Goal: Information Seeking & Learning: Check status

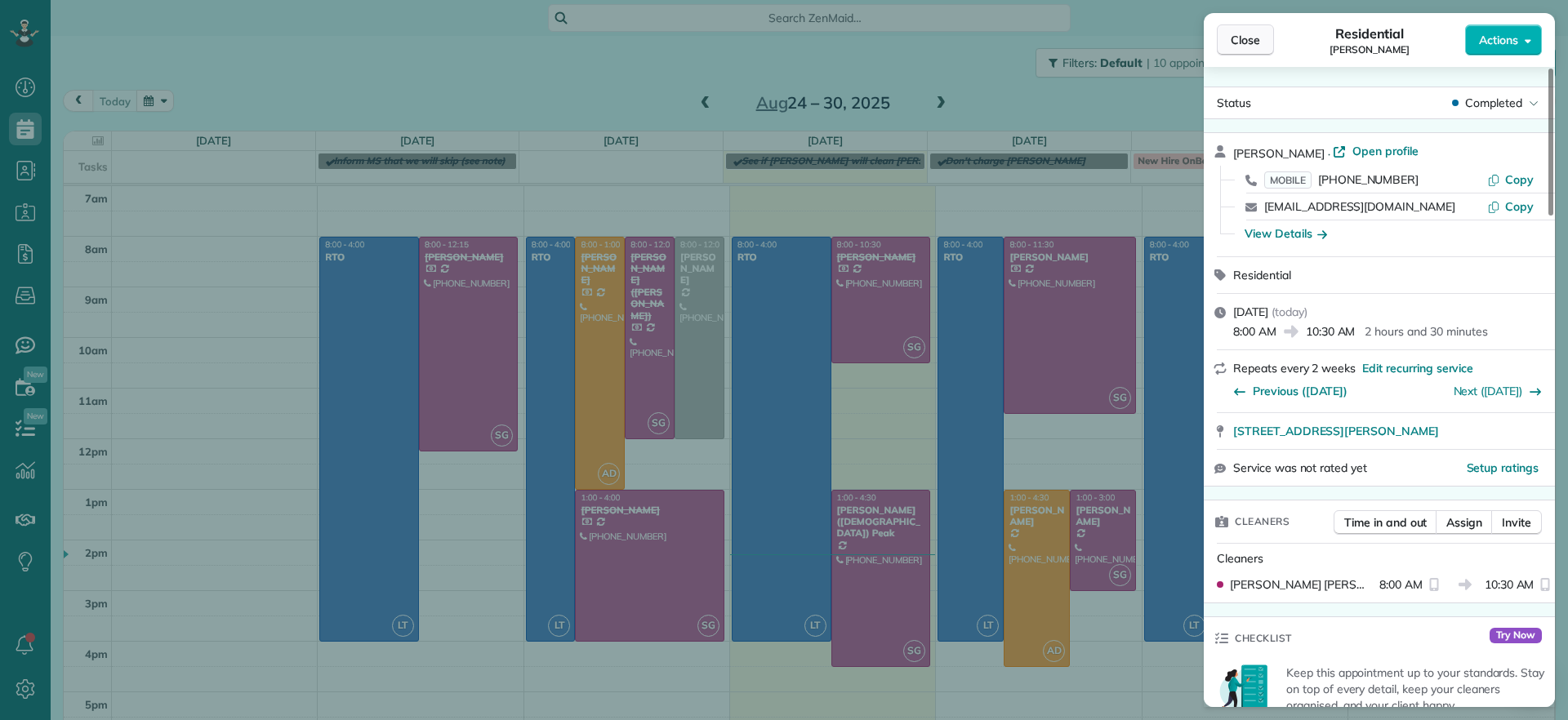
scroll to position [7, 7]
click at [1245, 46] on span "Close" at bounding box center [1245, 40] width 29 height 17
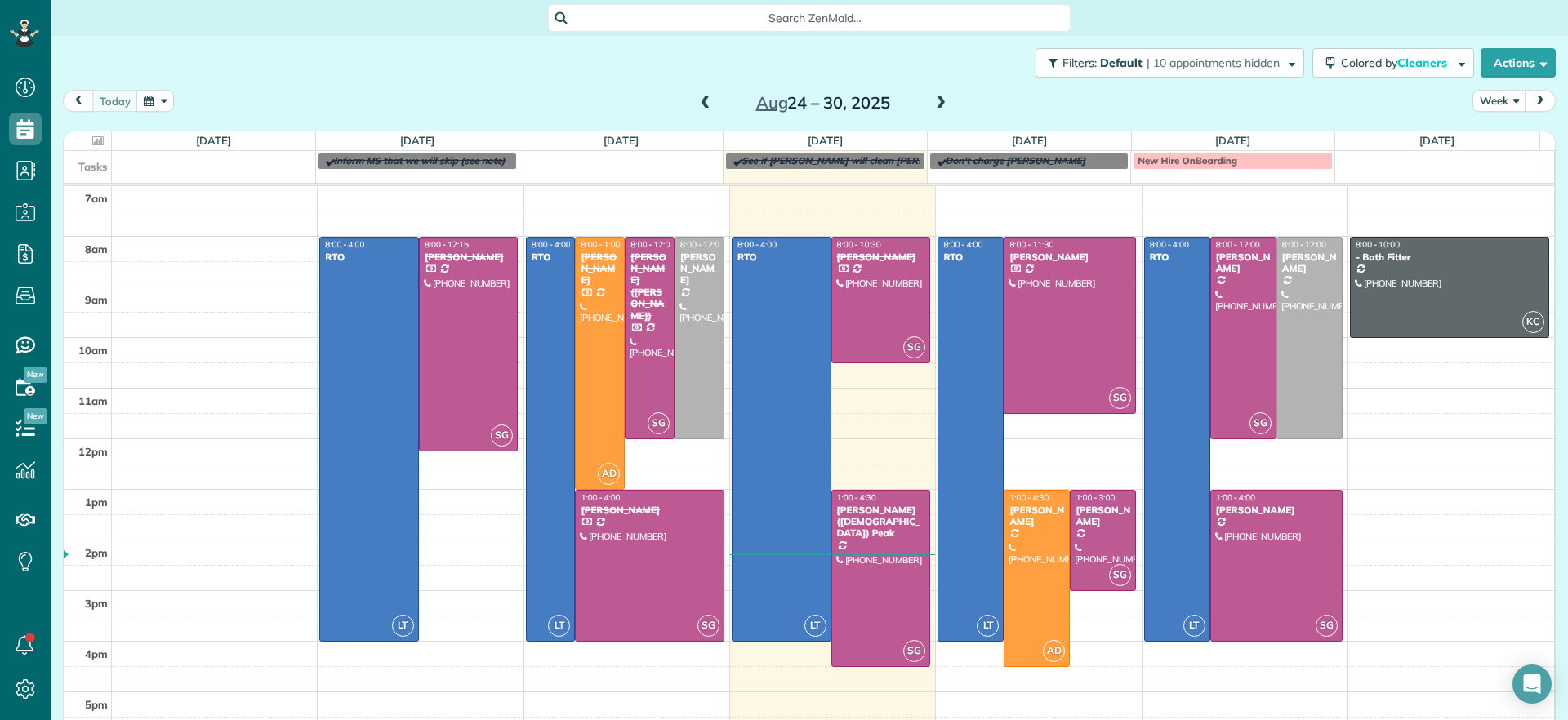
click at [932, 101] on span at bounding box center [941, 104] width 18 height 15
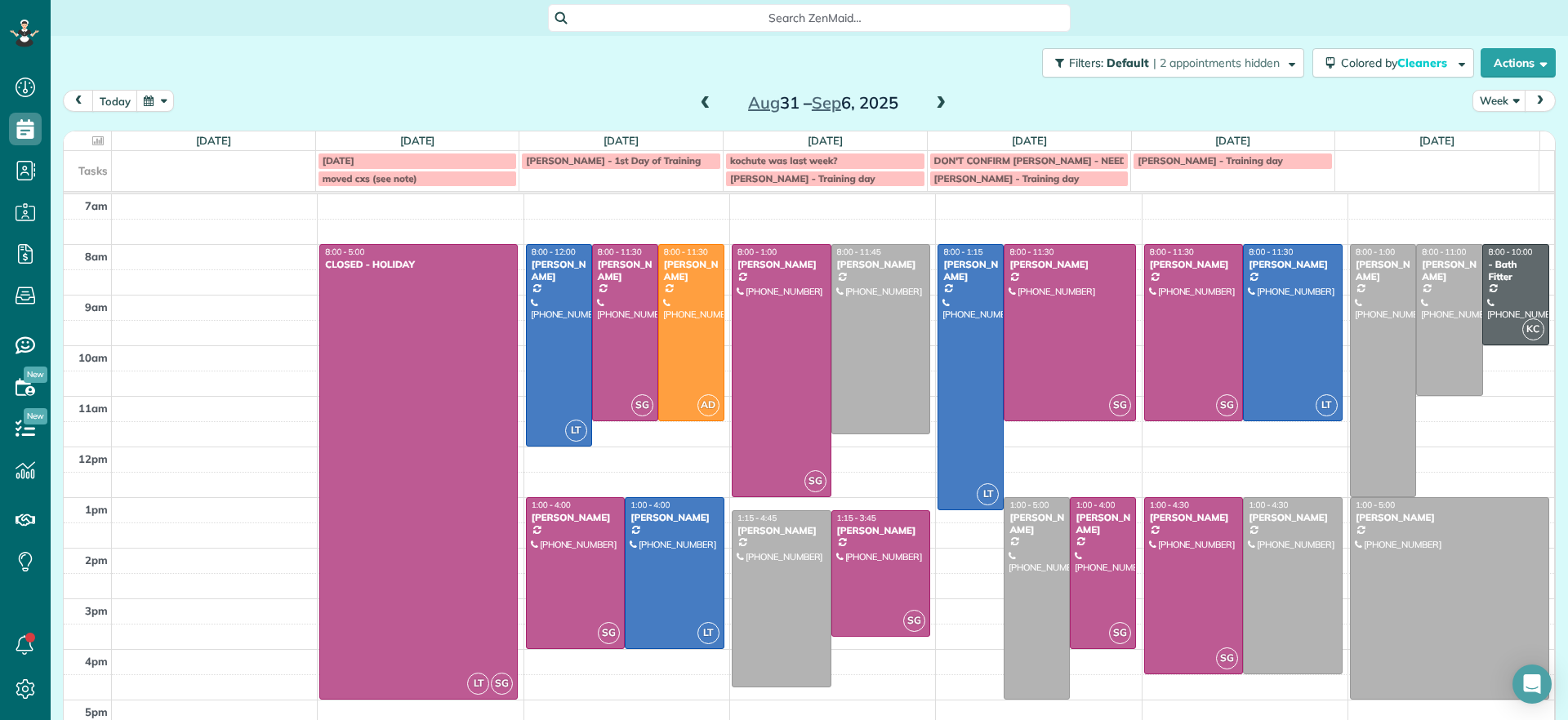
click at [701, 113] on span at bounding box center [706, 103] width 18 height 24
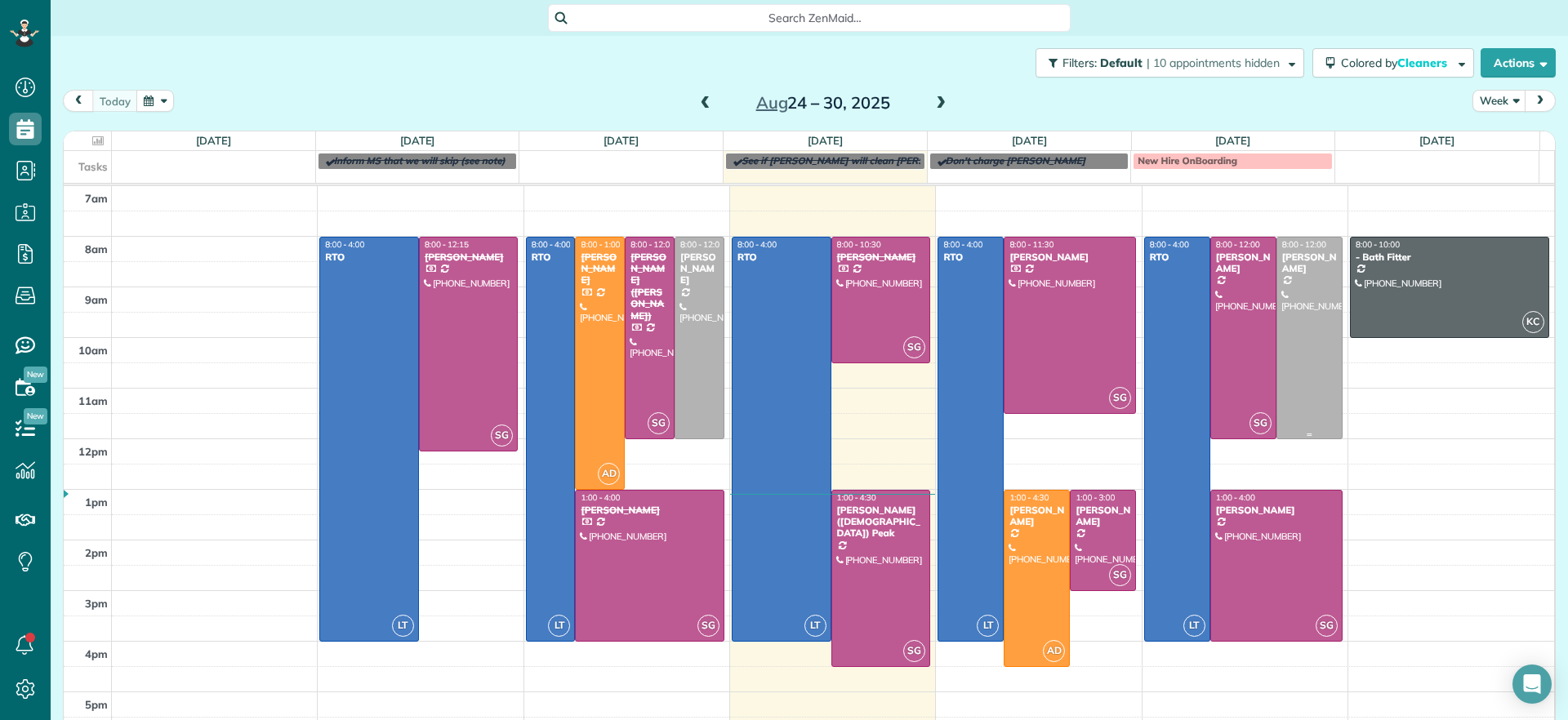
click at [1280, 363] on div at bounding box center [1309, 338] width 65 height 201
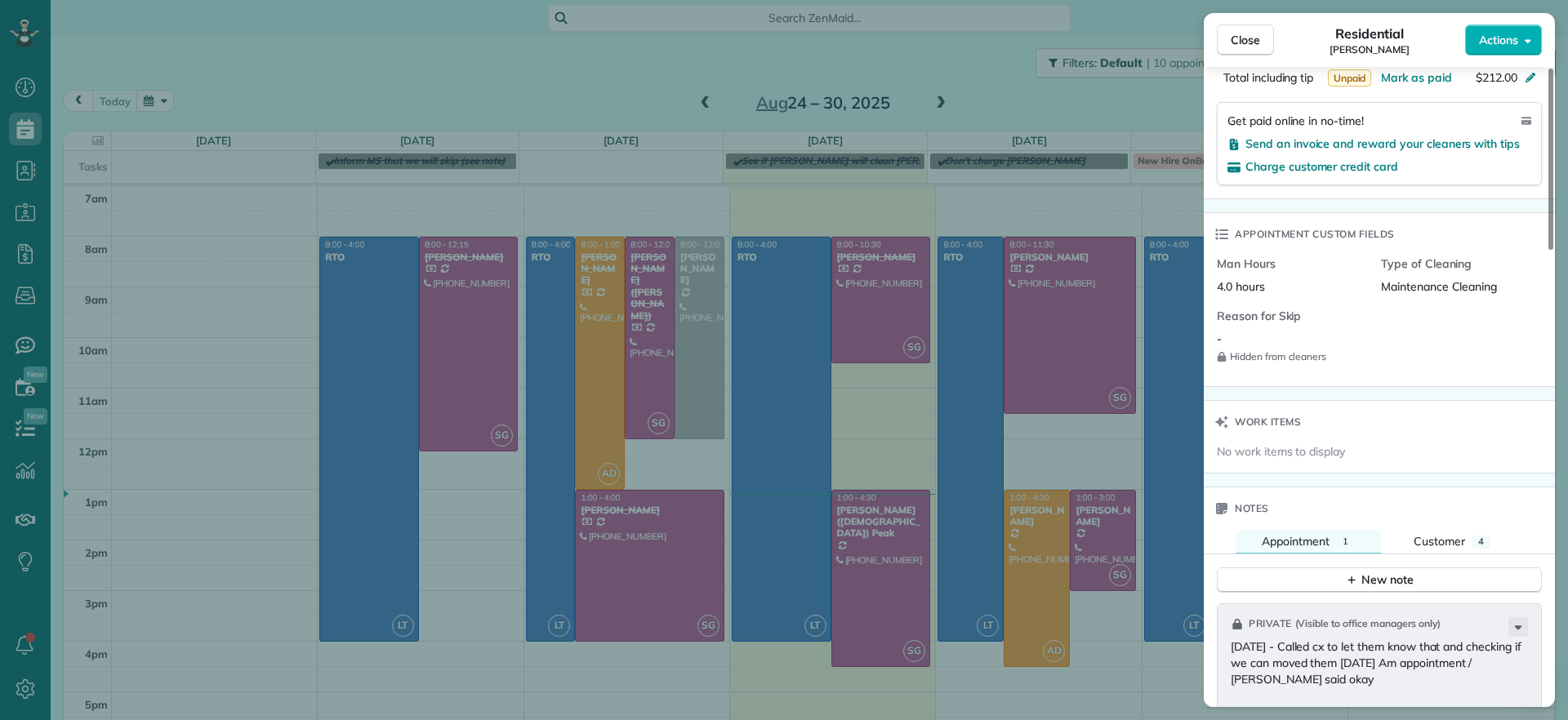
scroll to position [1230, 0]
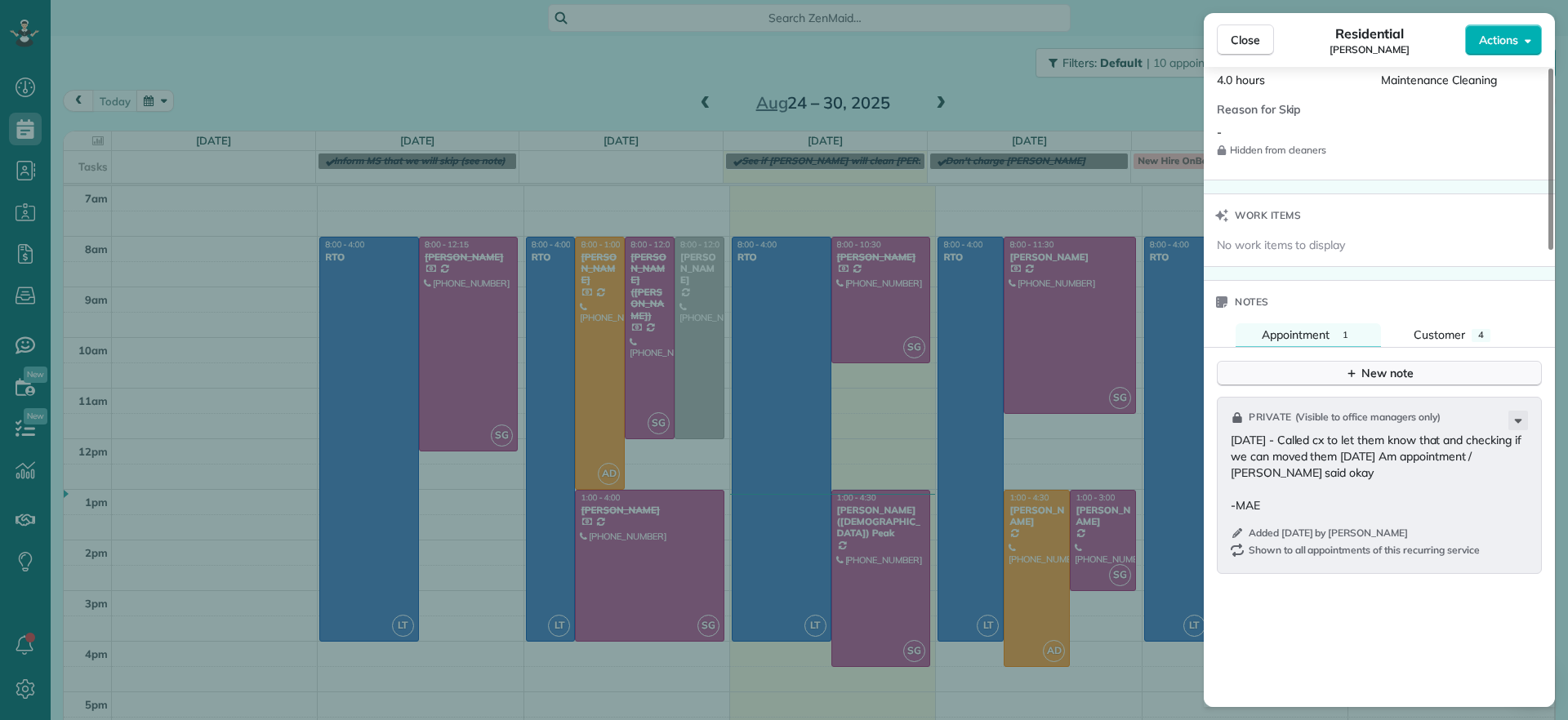
click at [1457, 374] on button "New note" at bounding box center [1378, 373] width 325 height 25
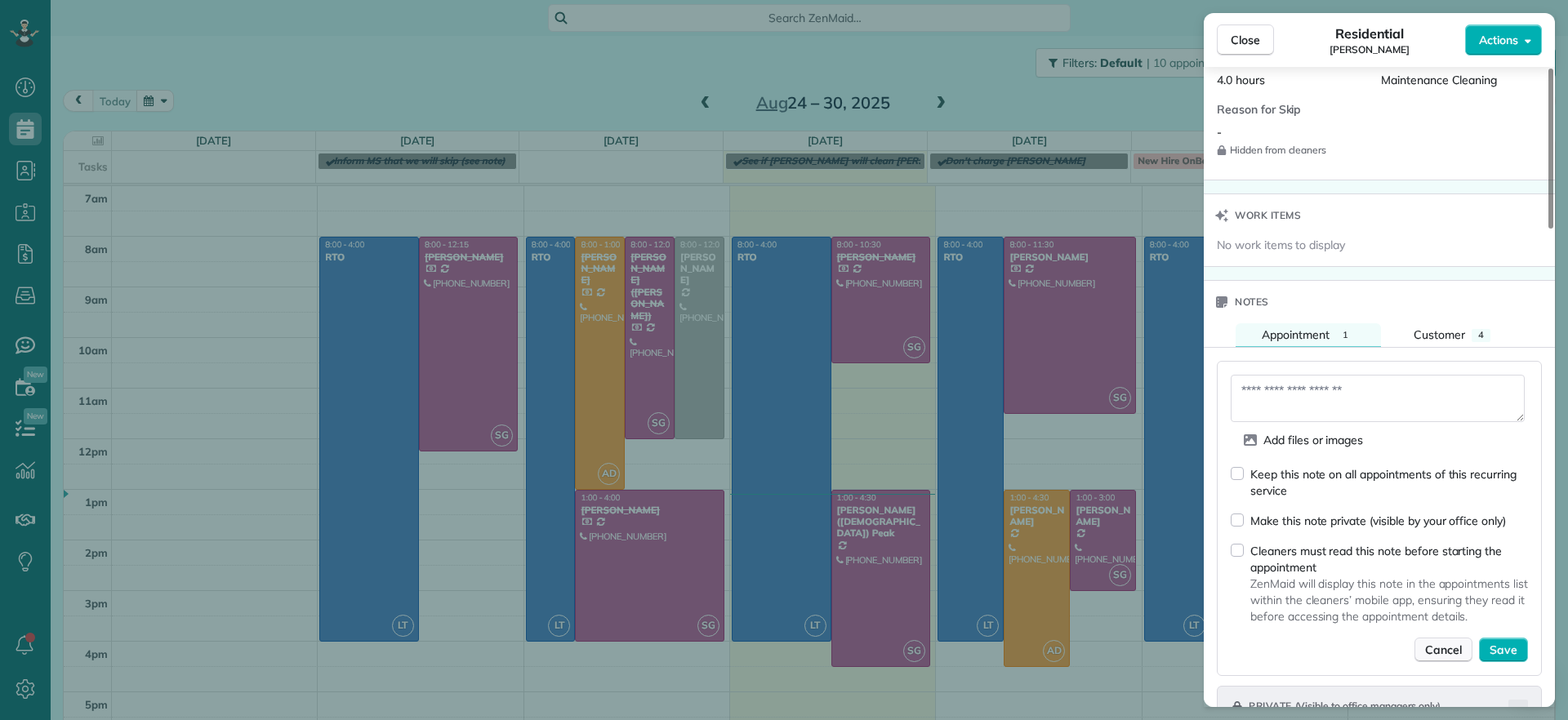
click at [1442, 644] on span "Cancel" at bounding box center [1443, 650] width 37 height 17
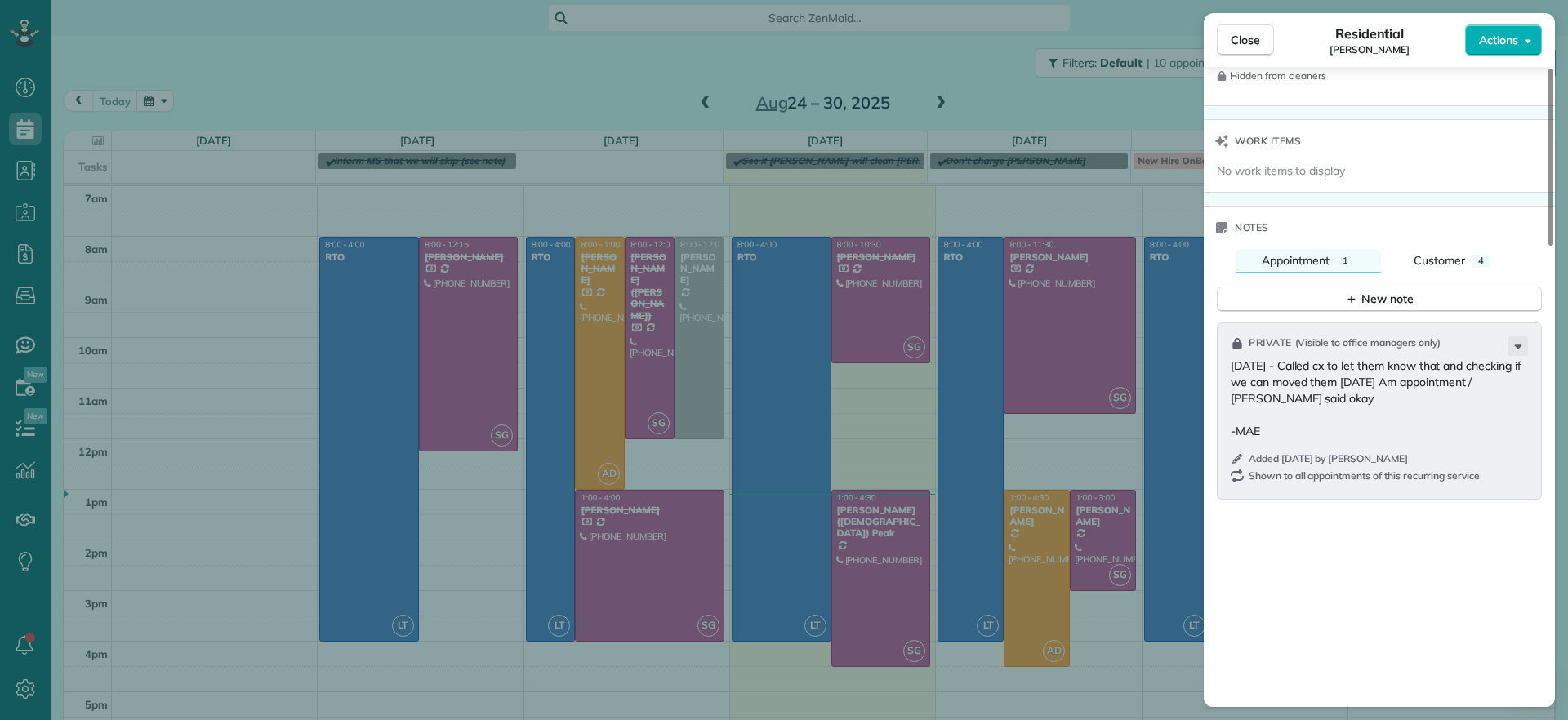
scroll to position [1333, 0]
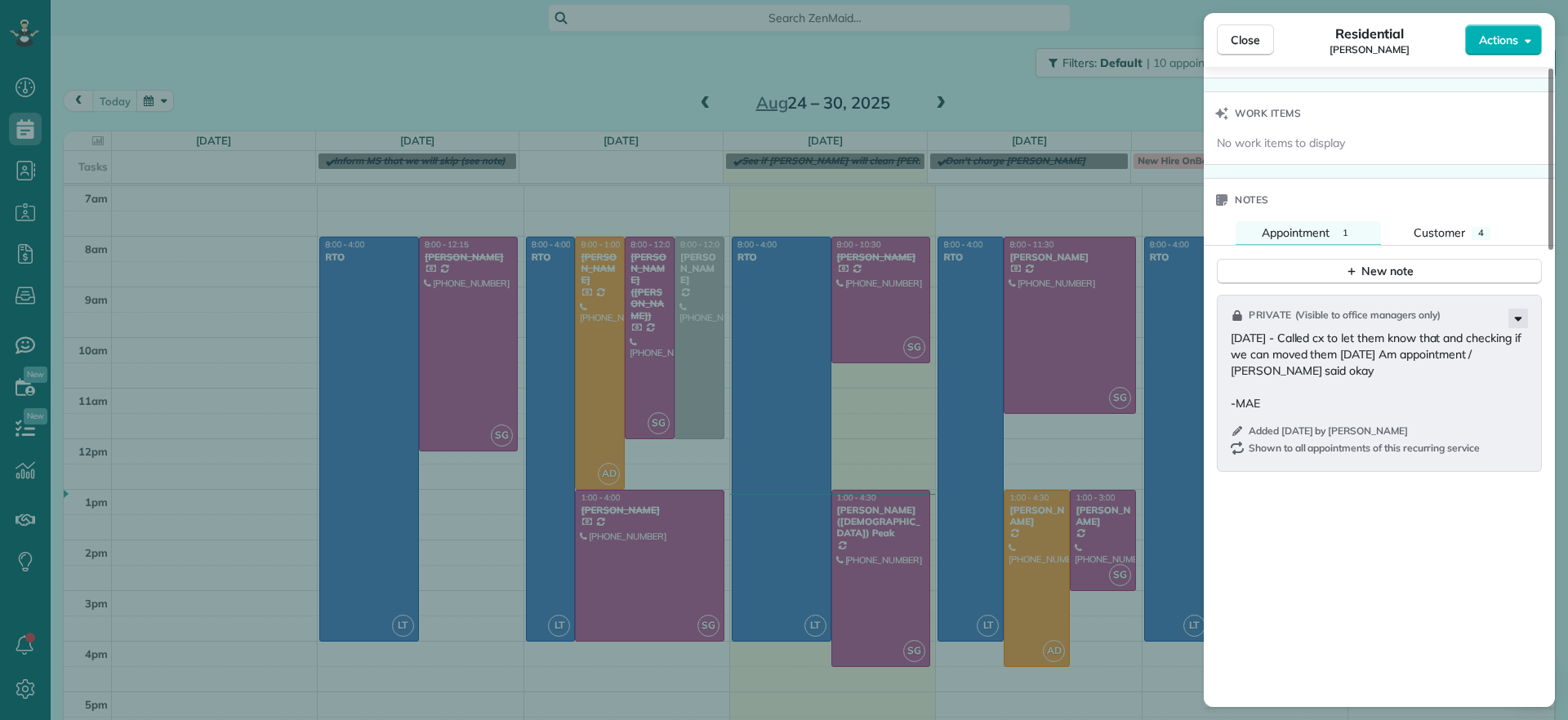
click at [1512, 323] on icon at bounding box center [1518, 318] width 20 height 20
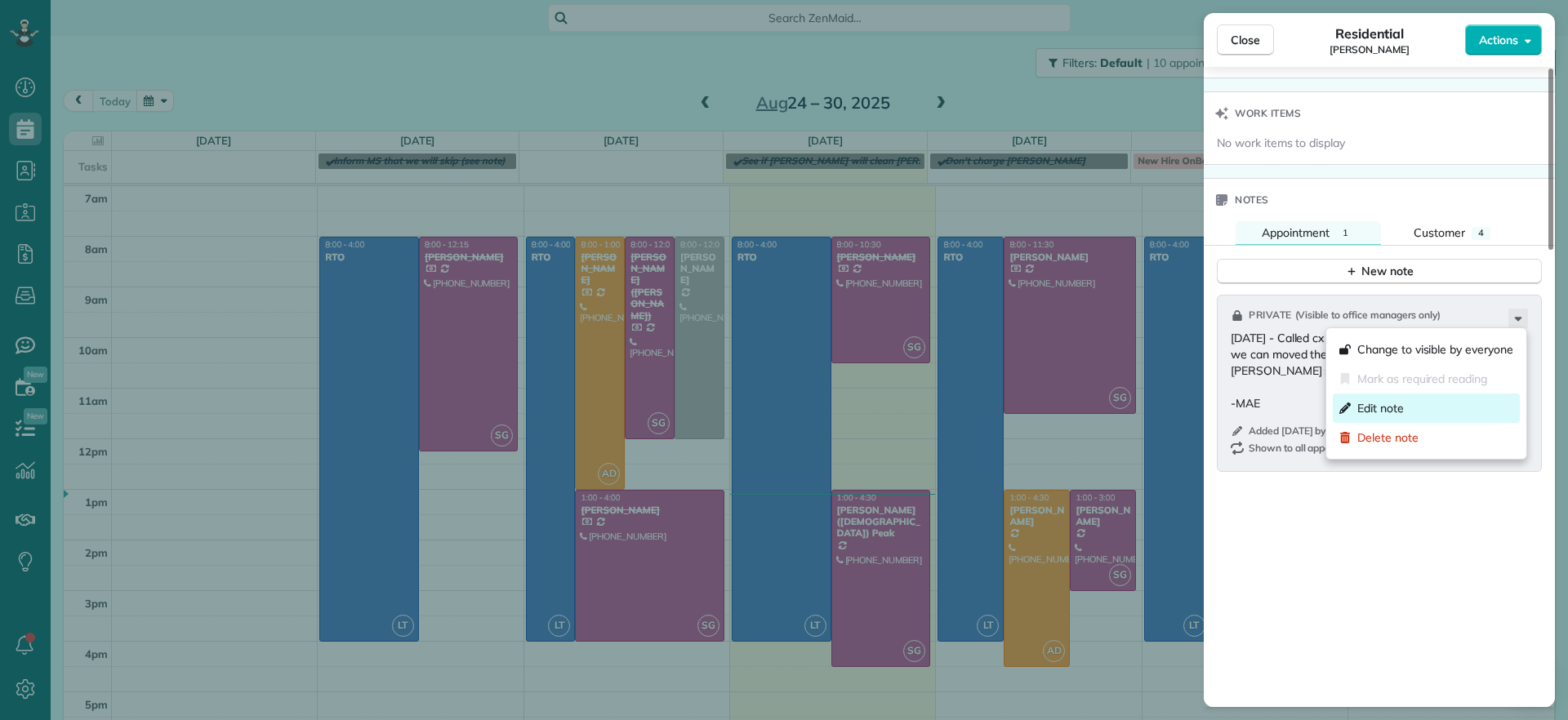
click at [1422, 402] on div "Edit note" at bounding box center [1426, 407] width 187 height 29
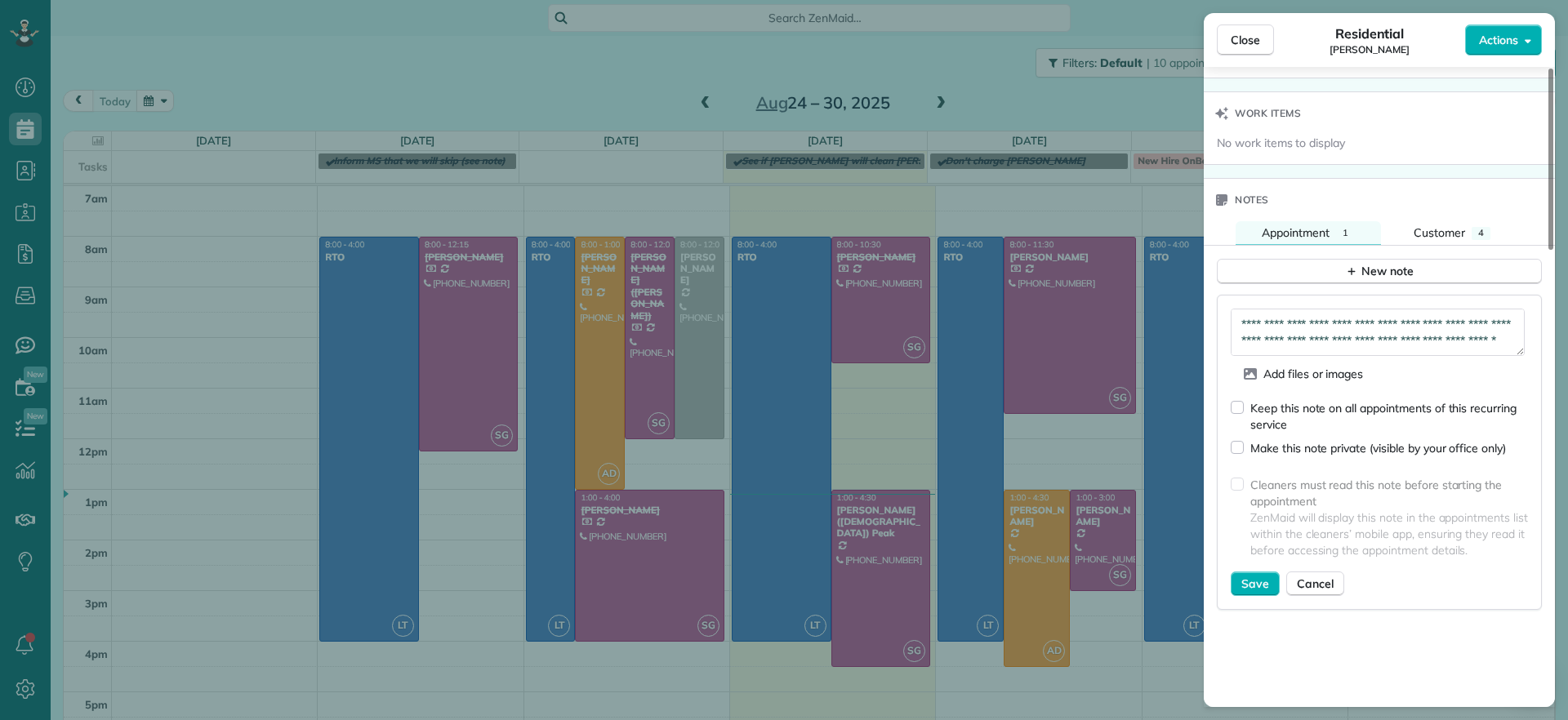
scroll to position [49, 0]
click at [1319, 328] on textarea "**********" at bounding box center [1378, 332] width 294 height 47
click at [1373, 343] on textarea "**********" at bounding box center [1378, 332] width 294 height 47
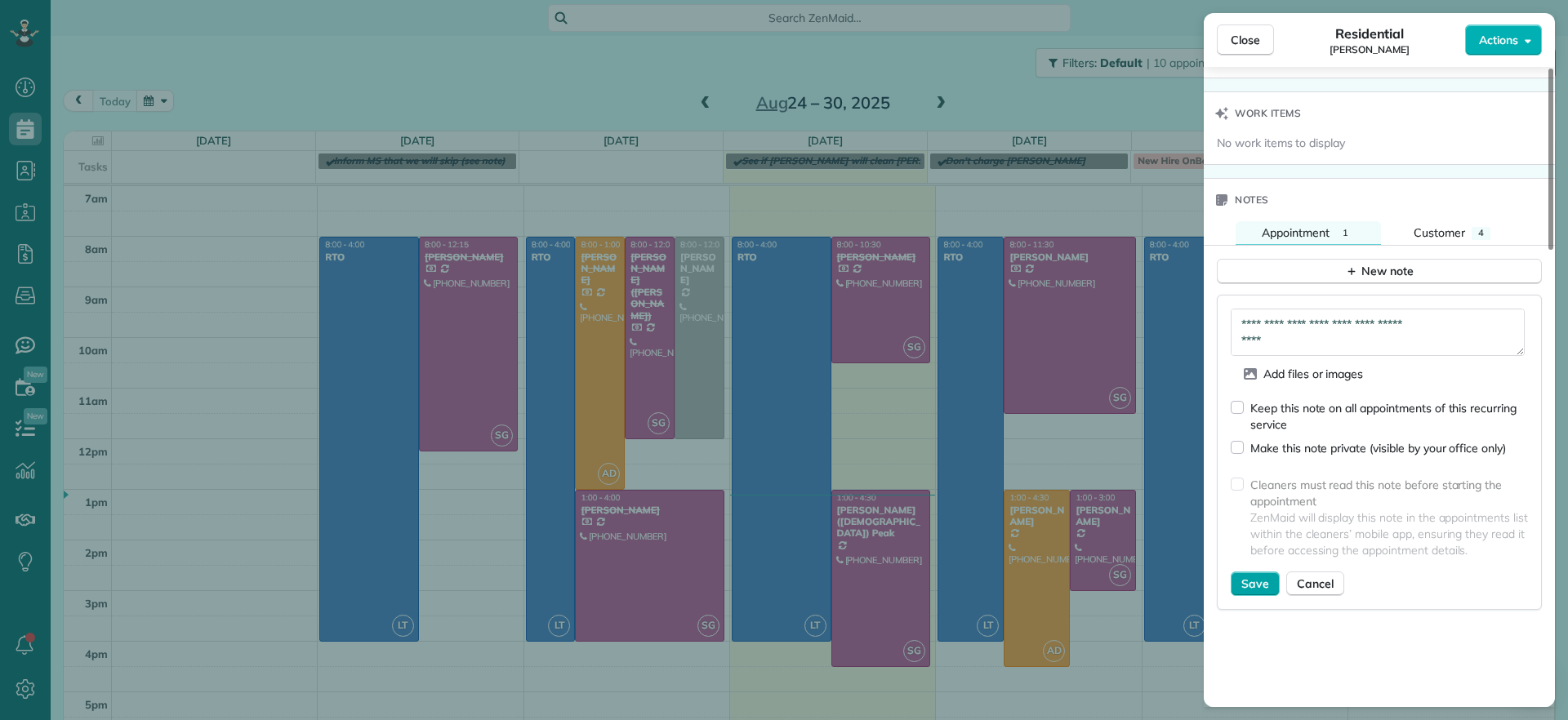
type textarea "**********"
click at [1250, 581] on span "Save" at bounding box center [1255, 584] width 27 height 17
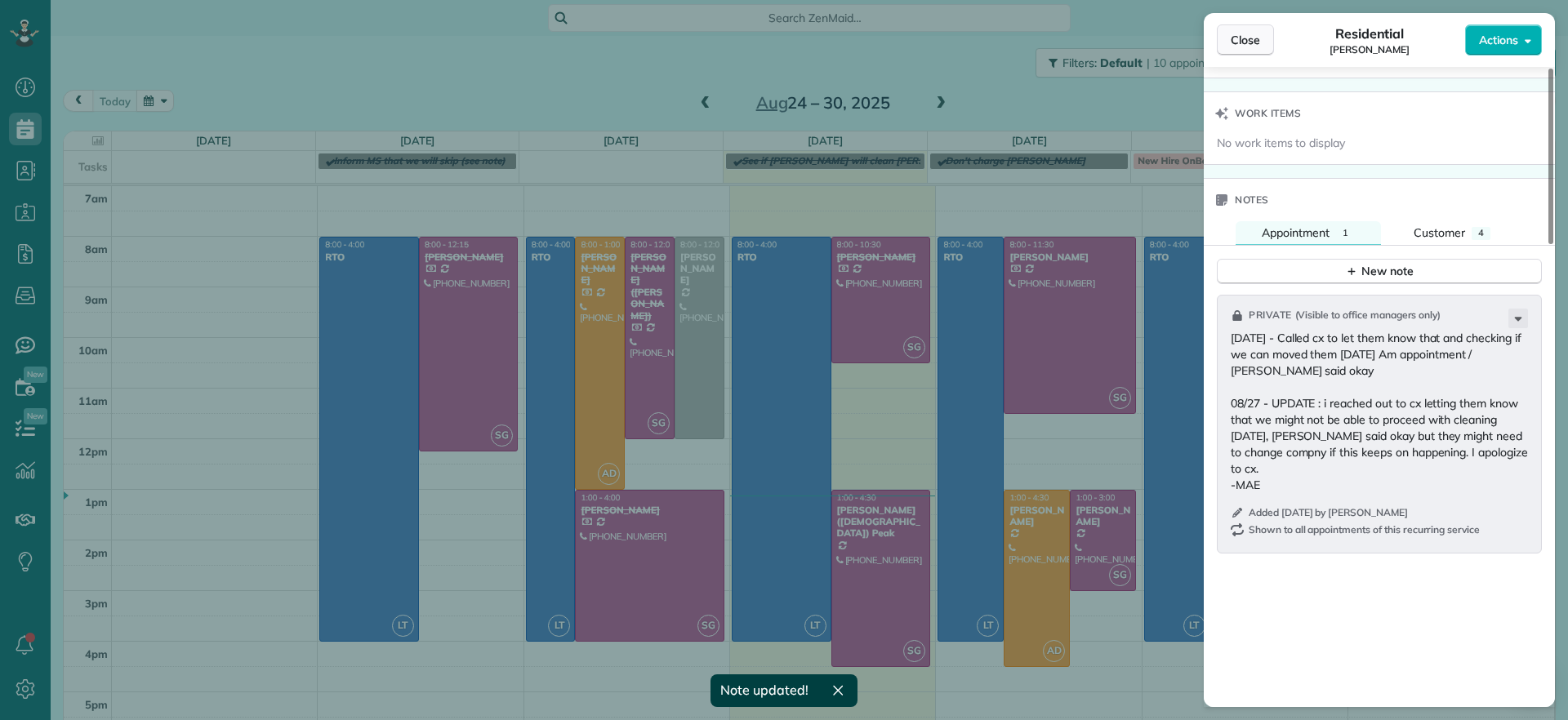
click at [1245, 42] on span "Close" at bounding box center [1245, 40] width 29 height 17
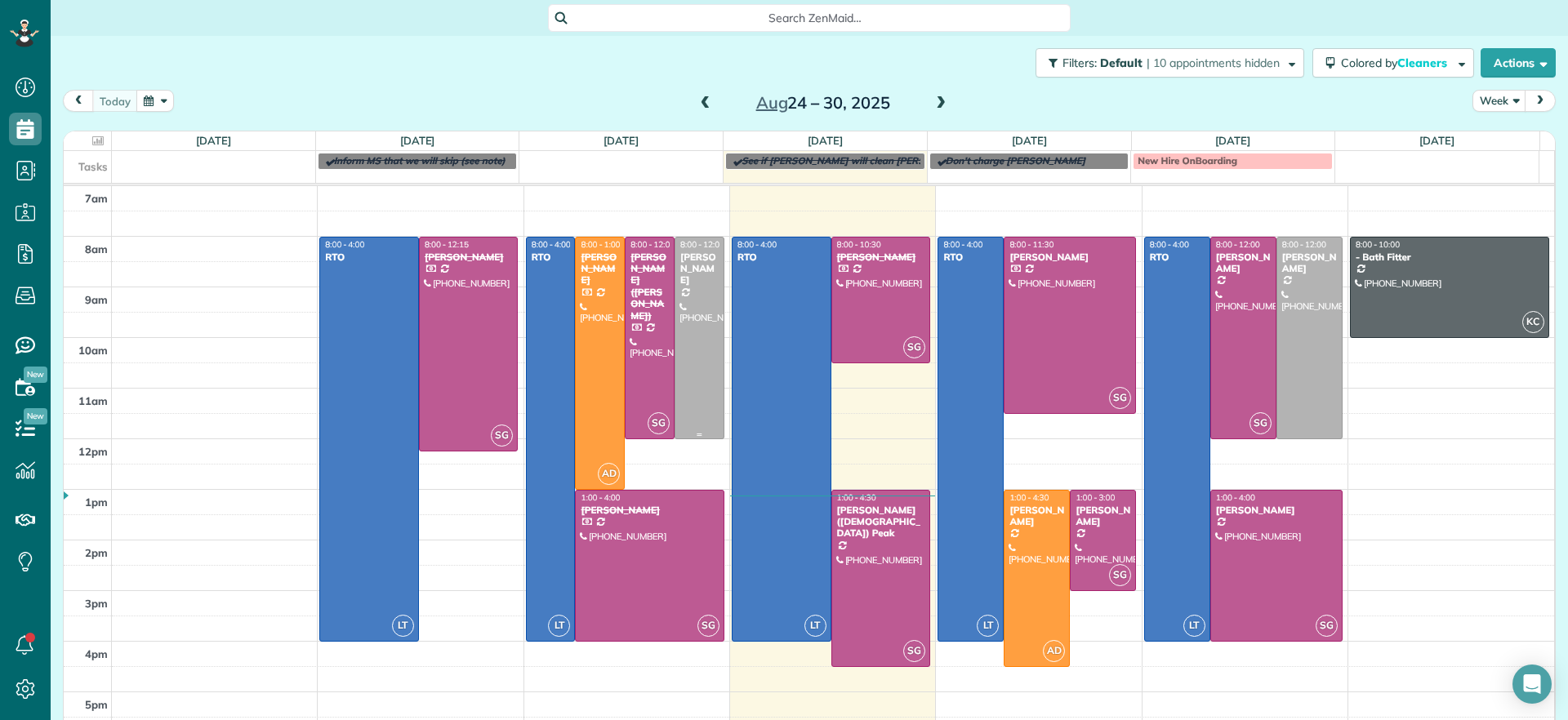
click at [698, 319] on div at bounding box center [699, 338] width 48 height 201
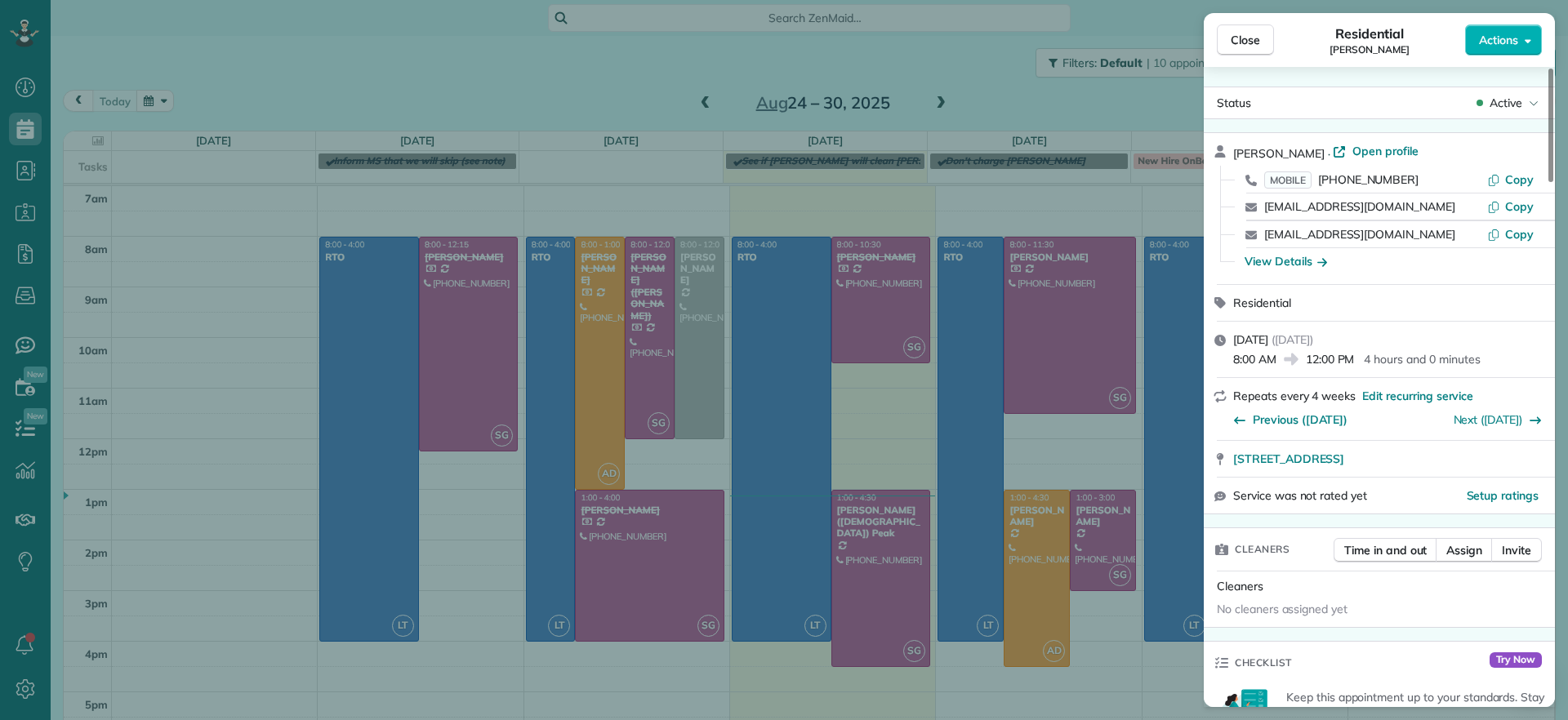
click at [689, 320] on div "Close Residential Bryan Killian Actions Status Active Bryan Killian · Open prof…" at bounding box center [784, 360] width 1568 height 720
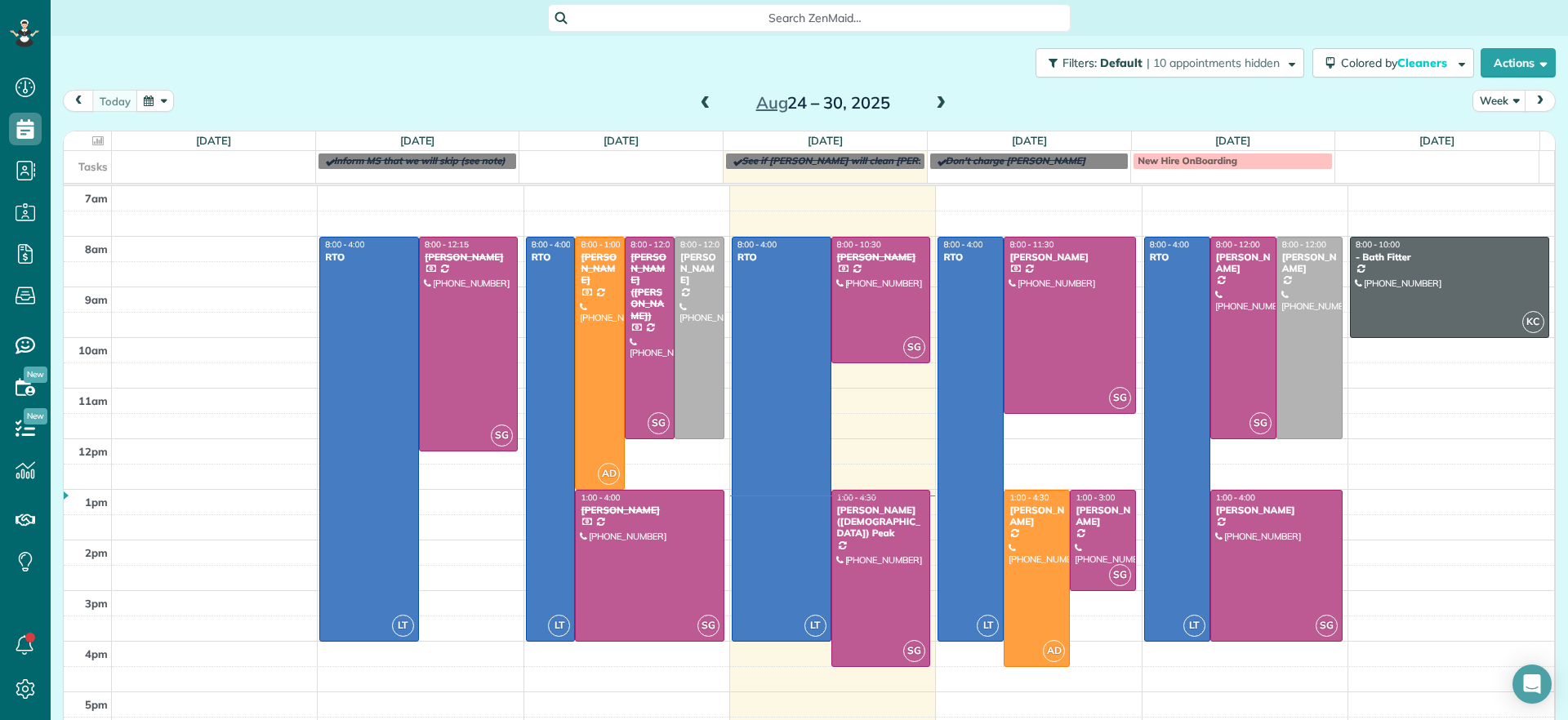
click at [938, 102] on span at bounding box center [941, 104] width 18 height 15
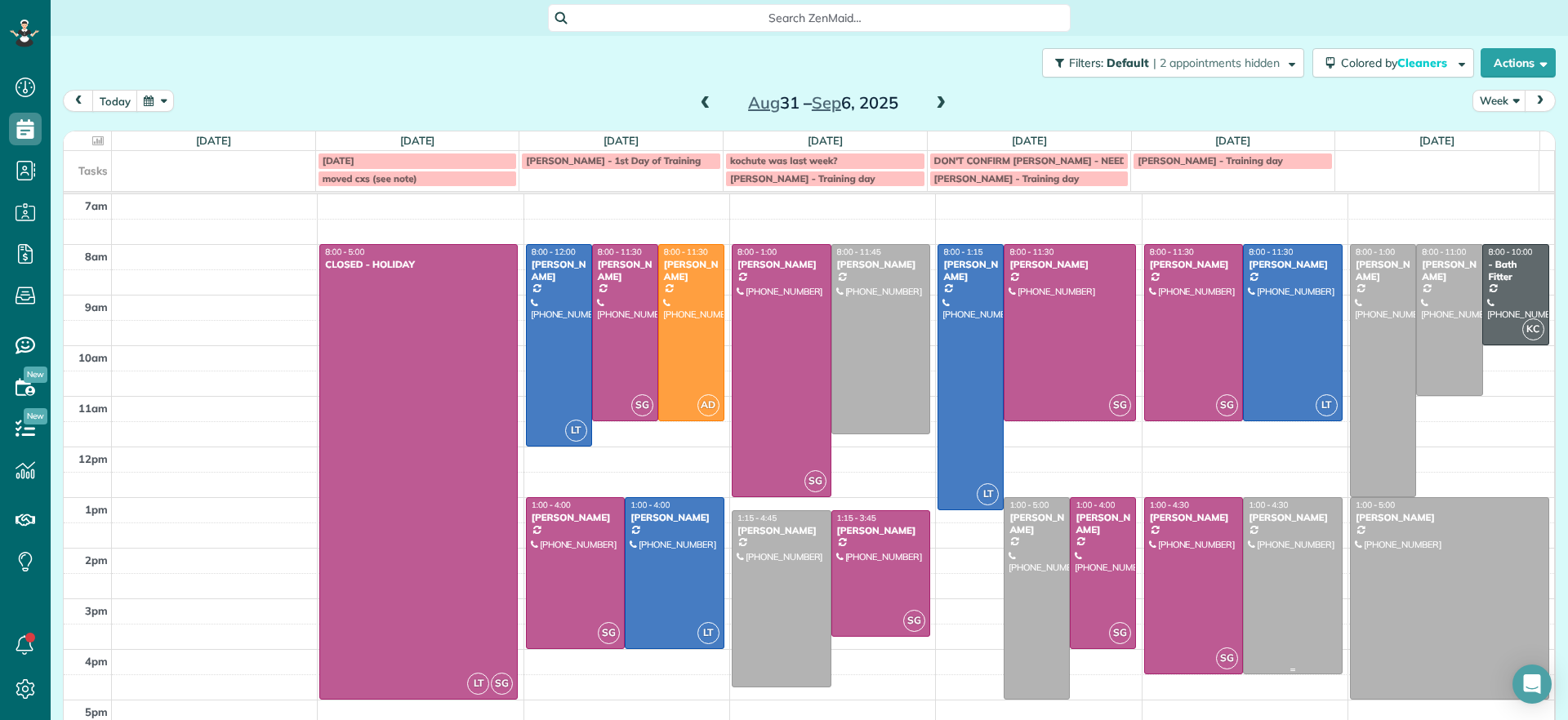
click at [1284, 535] on div at bounding box center [1293, 585] width 98 height 175
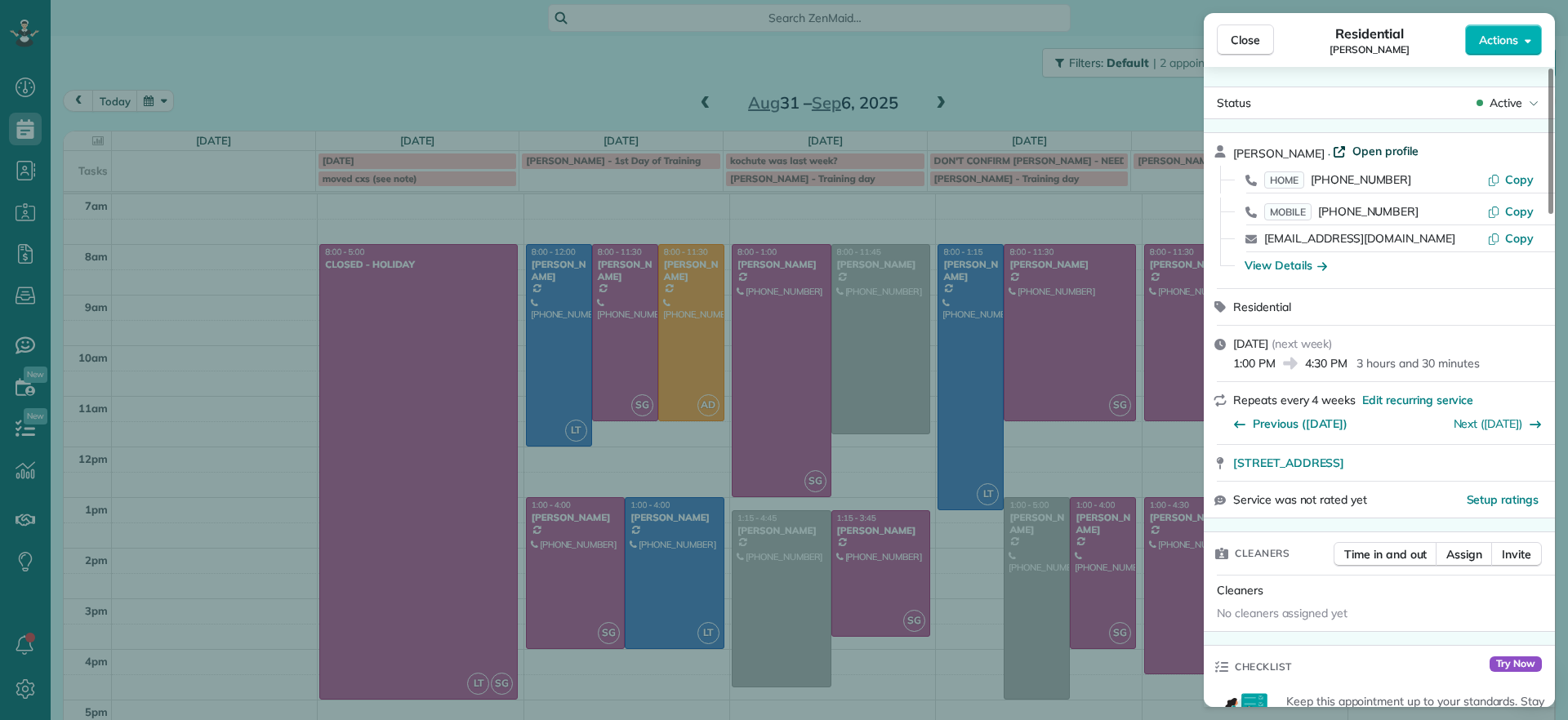
click at [1368, 159] on span "Open profile" at bounding box center [1385, 151] width 67 height 17
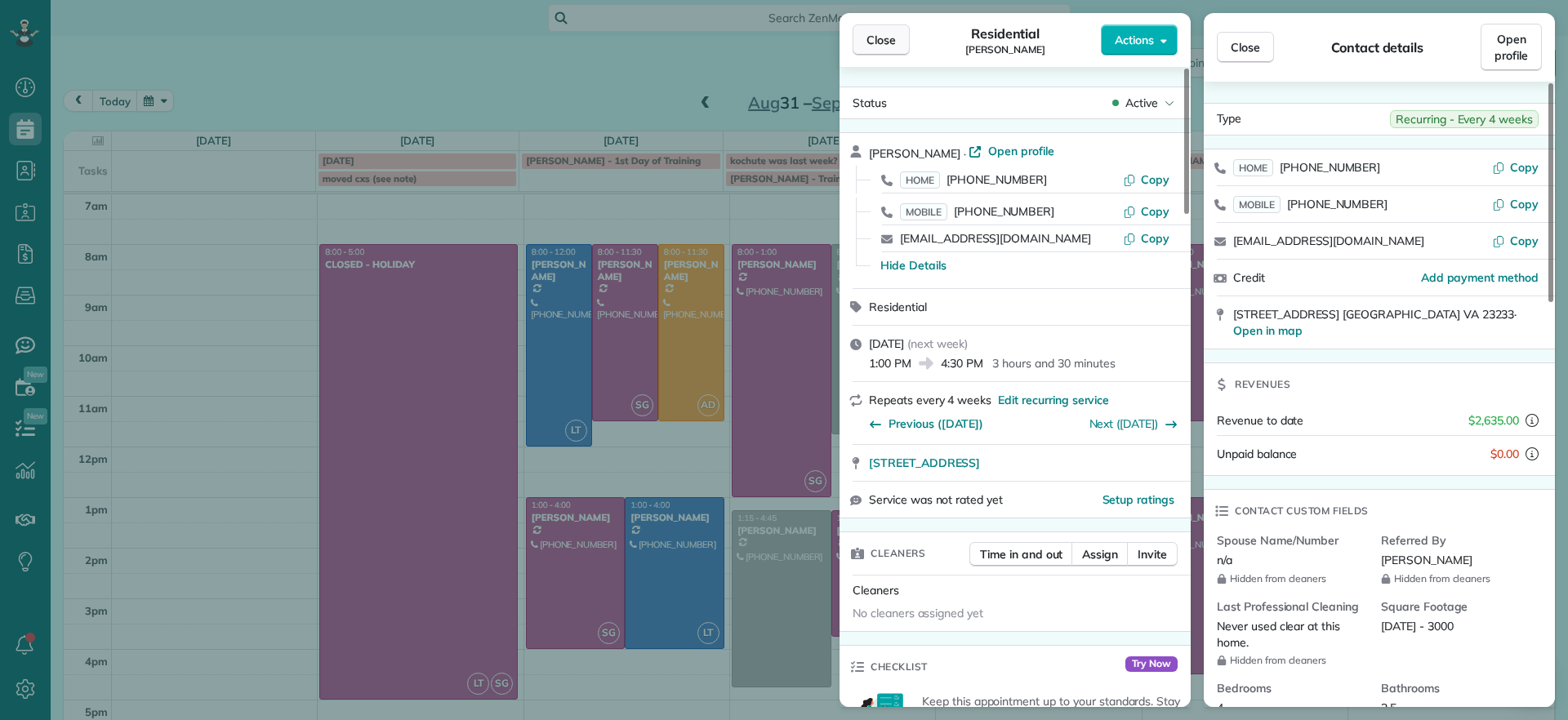
click at [885, 42] on span "Close" at bounding box center [880, 40] width 29 height 17
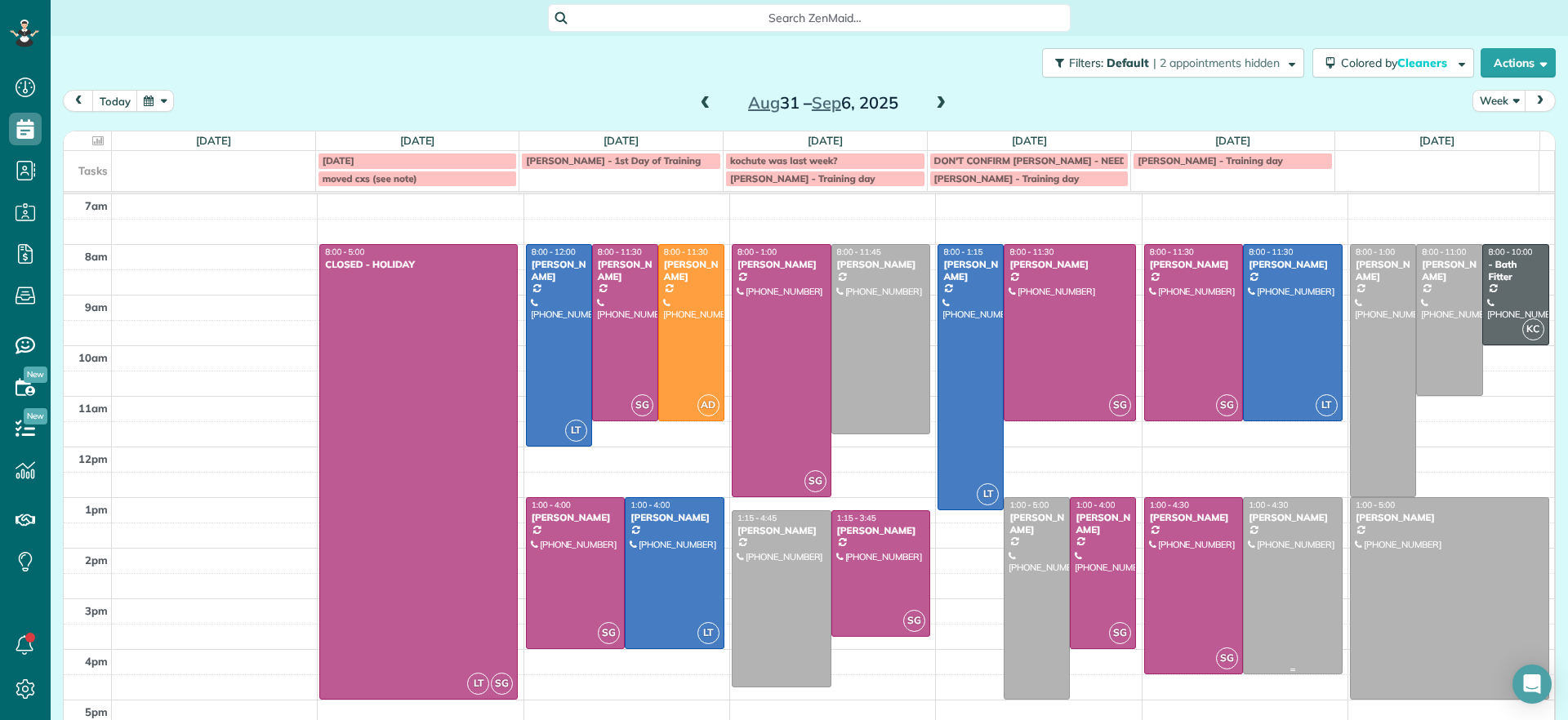
click at [1261, 568] on div at bounding box center [1293, 585] width 98 height 175
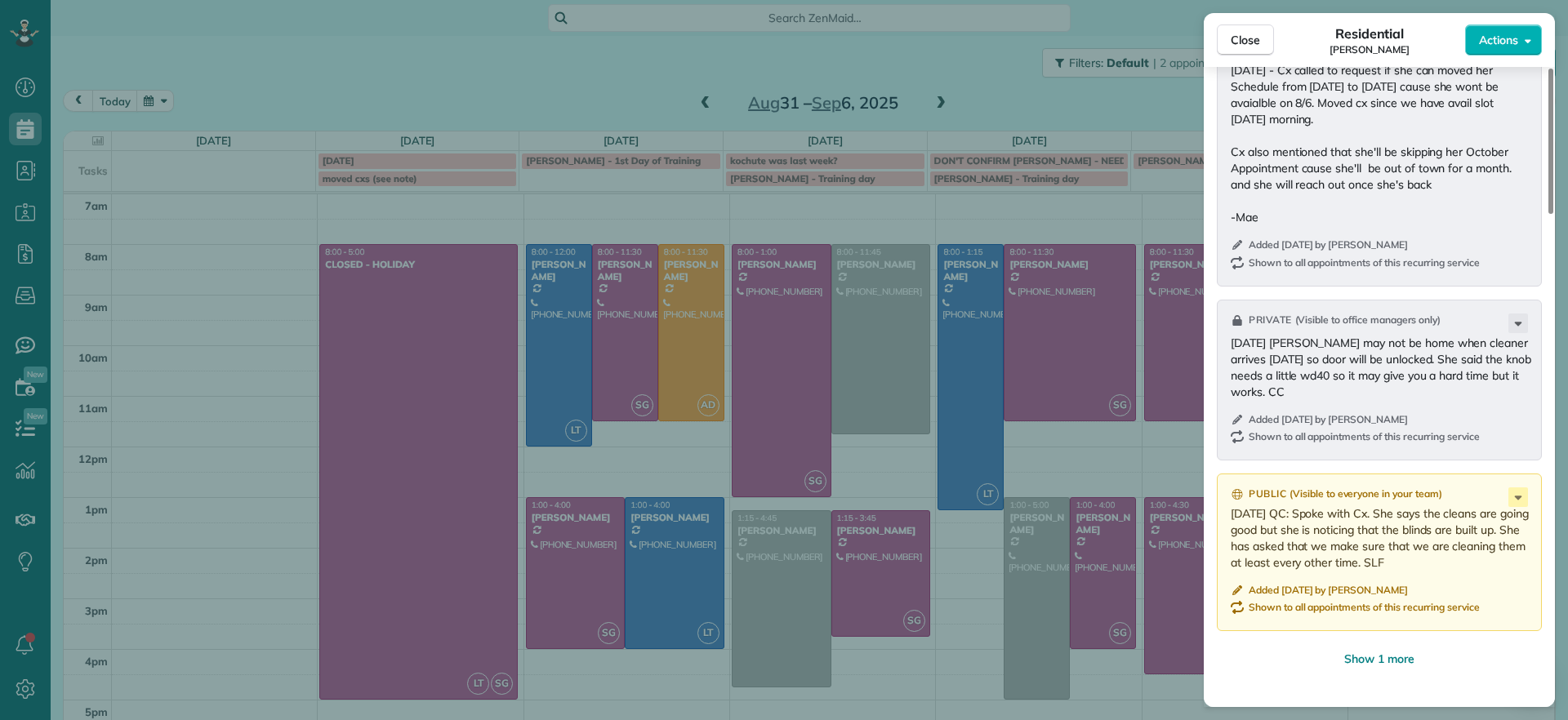
scroll to position [1849, 0]
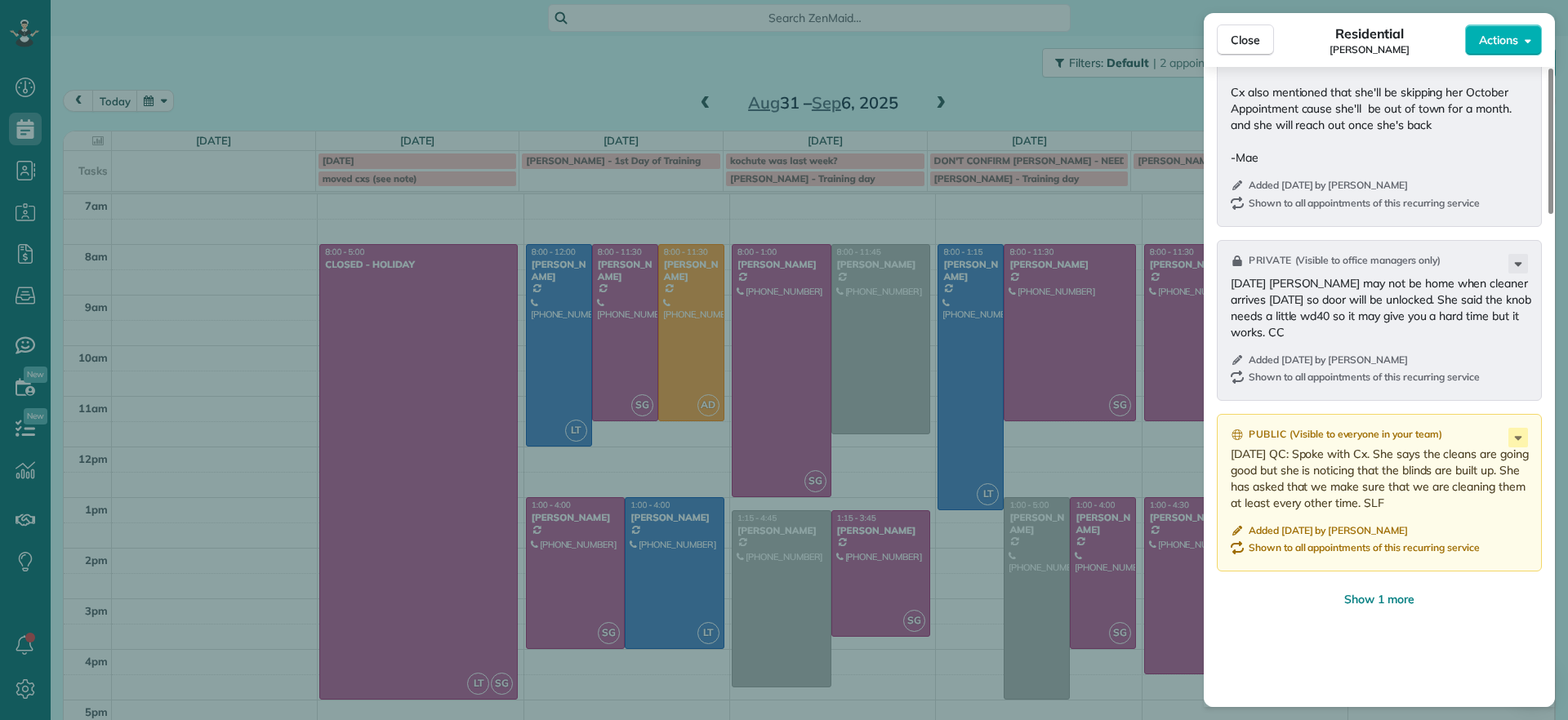
click at [444, 60] on div "Close Residential Lucy McCown Actions Status Active Lucy McCown · Open profile …" at bounding box center [784, 360] width 1568 height 720
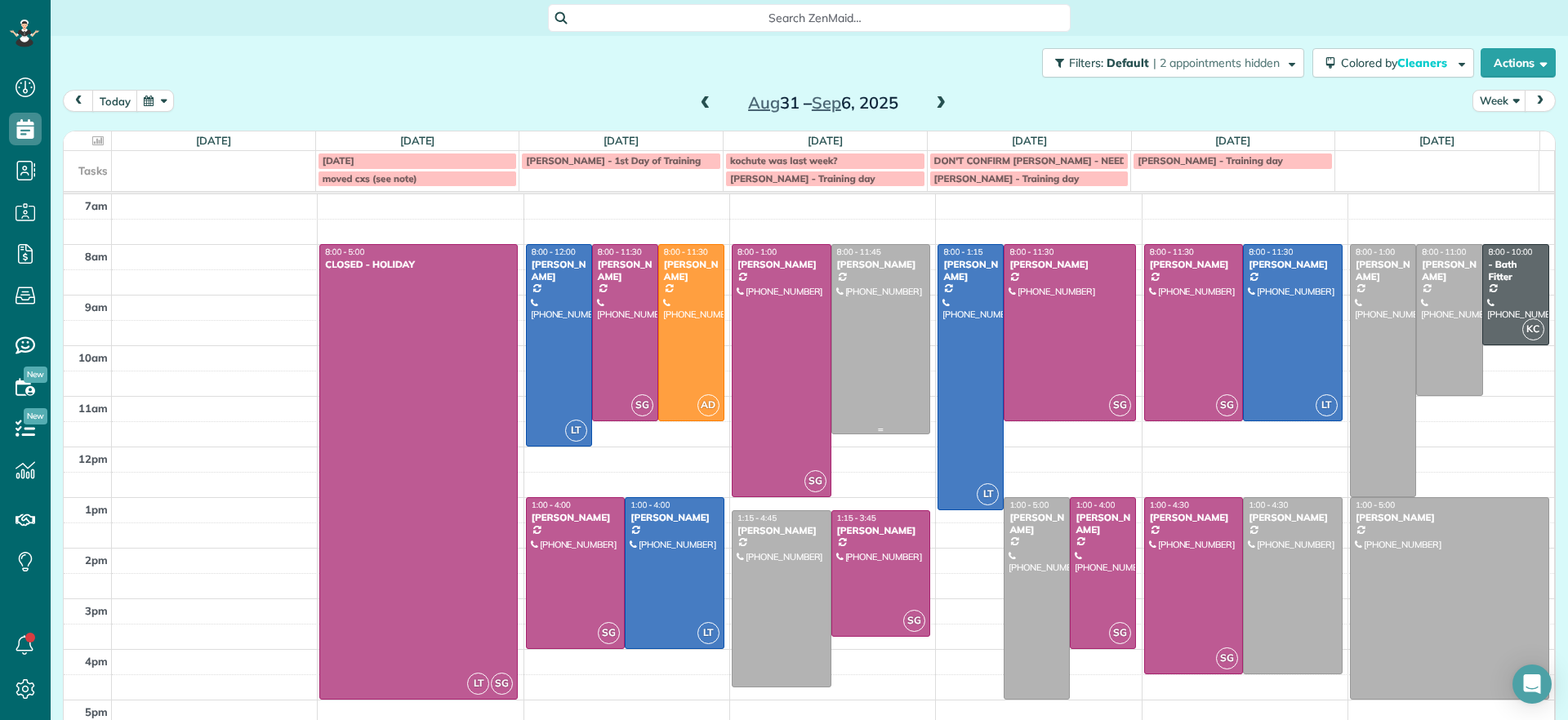
click at [865, 311] on div at bounding box center [881, 339] width 98 height 189
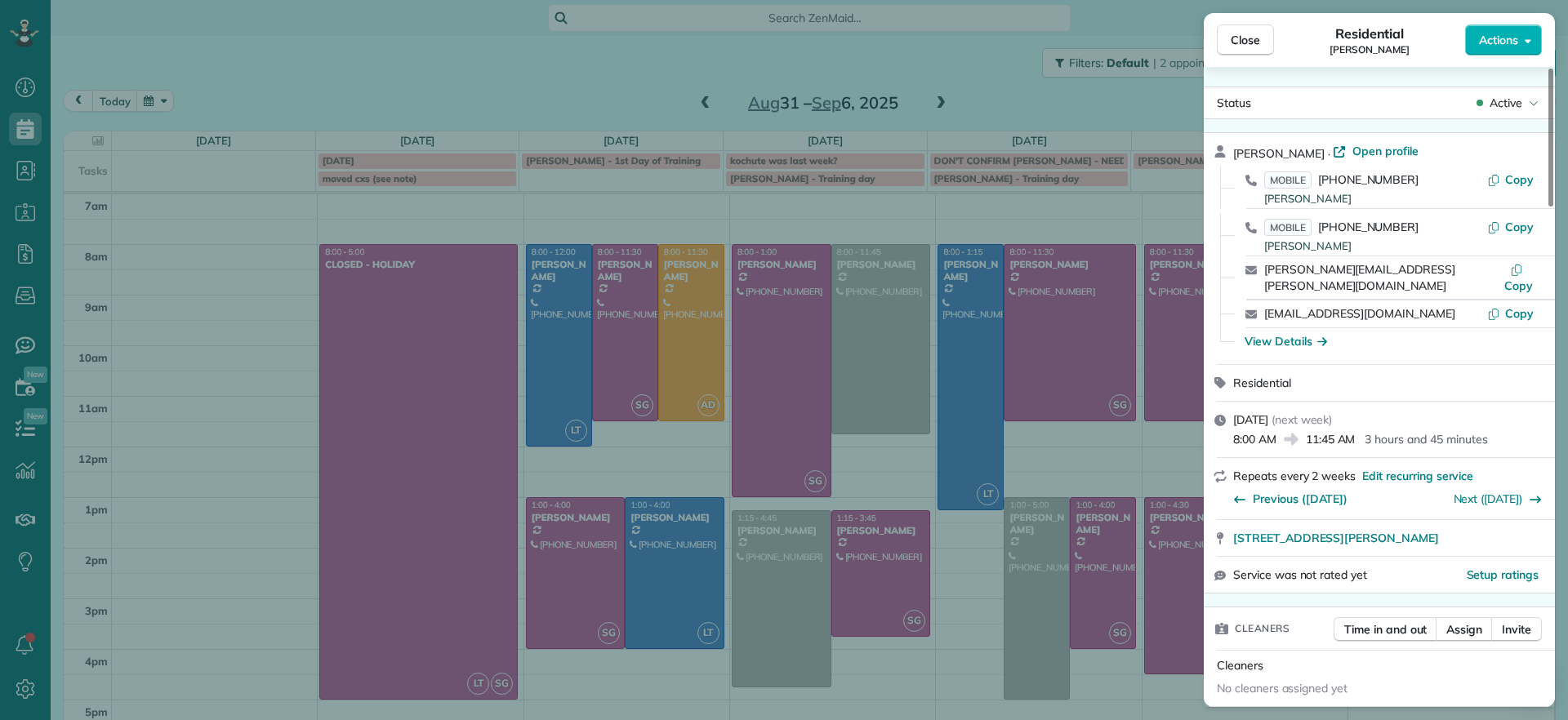
click at [167, 354] on div "Close Residential Chris Seamon Actions Status Active Chris Seamon · Open profil…" at bounding box center [784, 360] width 1568 height 720
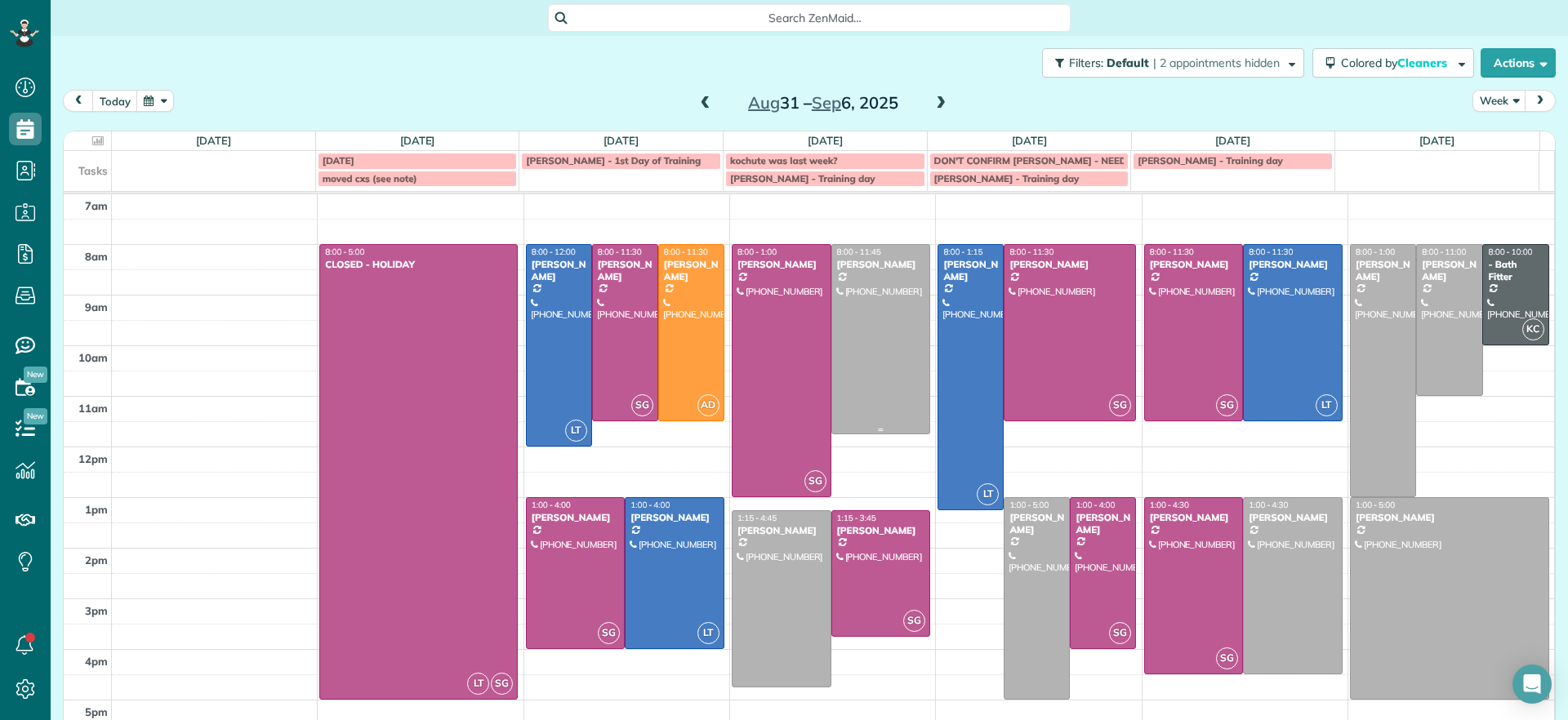
click at [875, 367] on div at bounding box center [881, 339] width 98 height 189
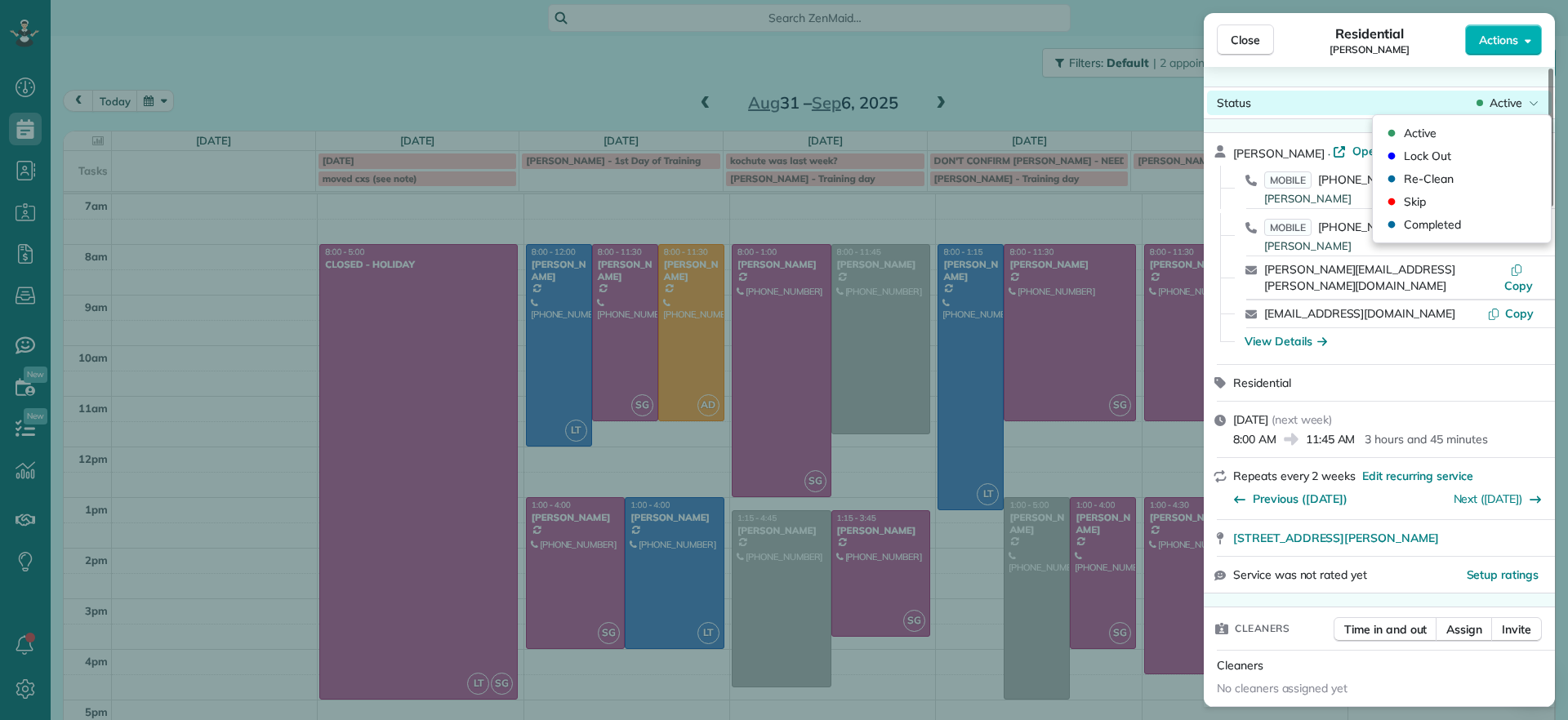
click at [1526, 101] on div "Active" at bounding box center [1507, 103] width 68 height 17
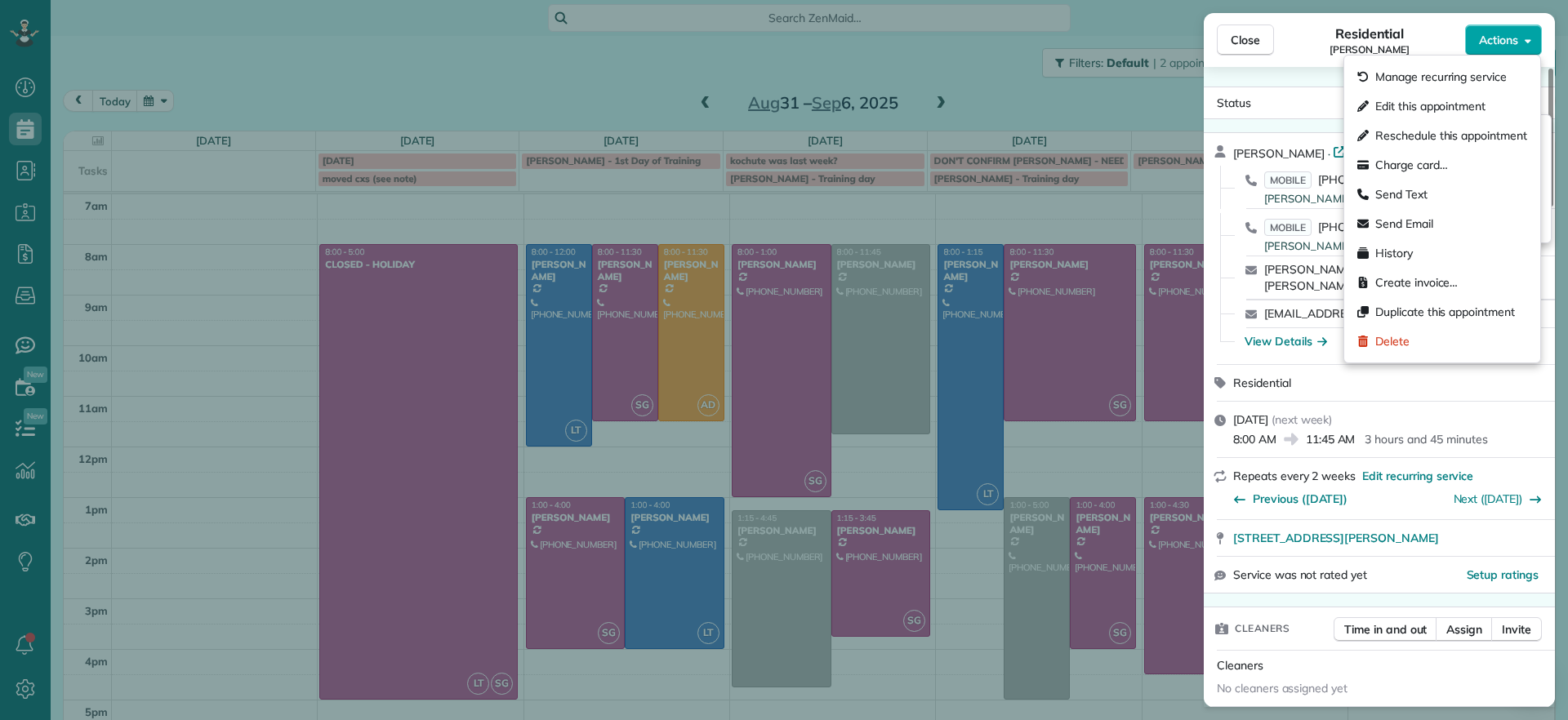
click at [1501, 51] on button "Actions" at bounding box center [1503, 39] width 76 height 31
click at [1498, 44] on span "Actions" at bounding box center [1498, 40] width 39 height 17
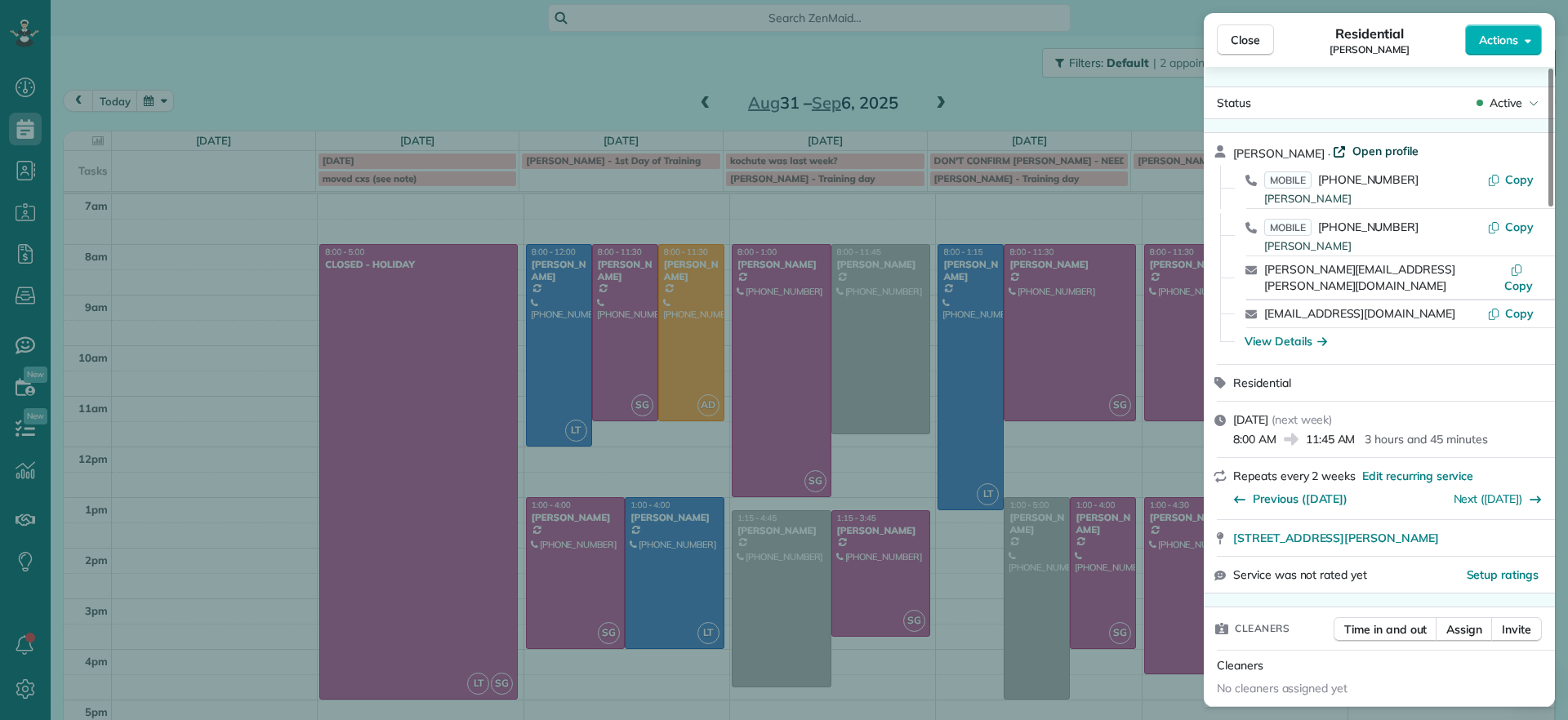
click at [1363, 155] on span "Open profile" at bounding box center [1385, 151] width 67 height 17
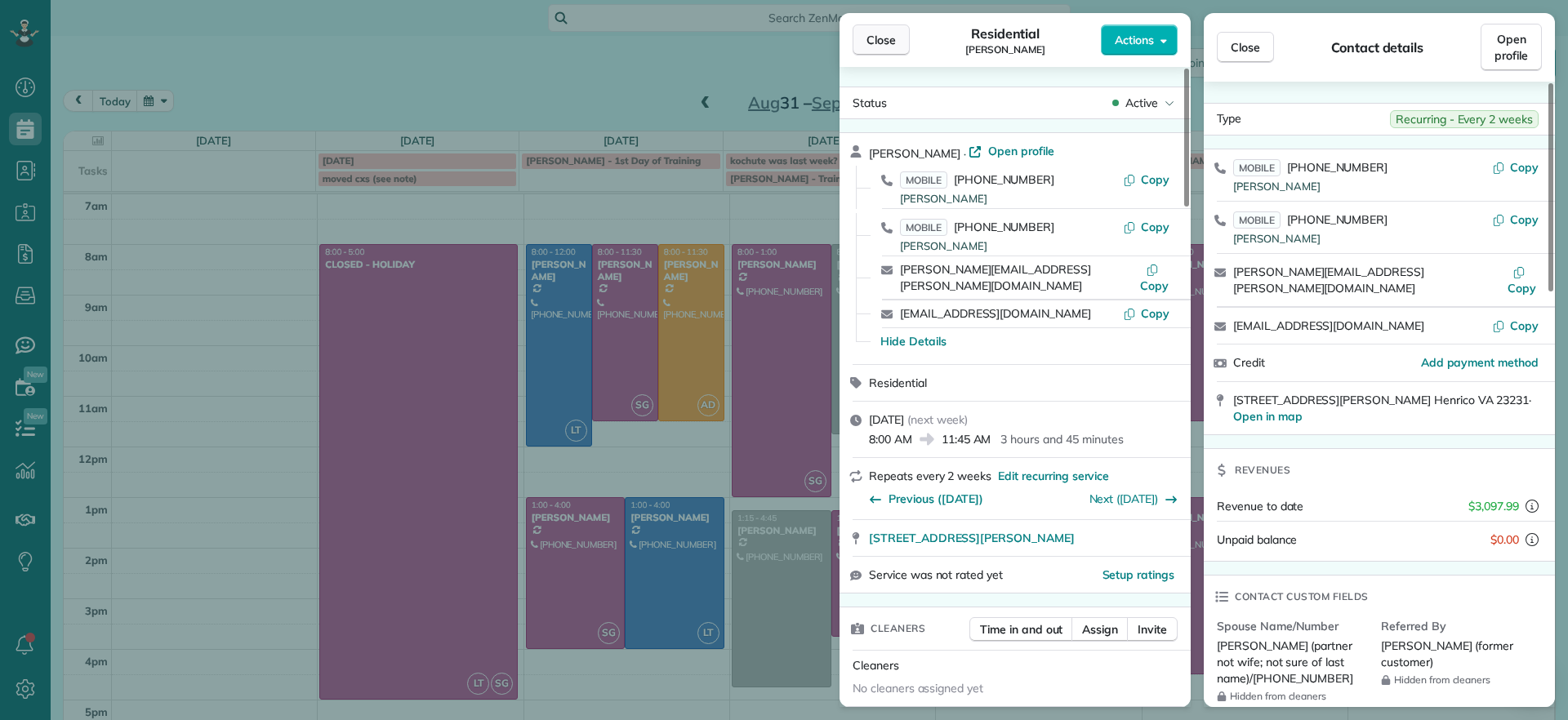
click at [898, 37] on button "Close" at bounding box center [880, 39] width 57 height 31
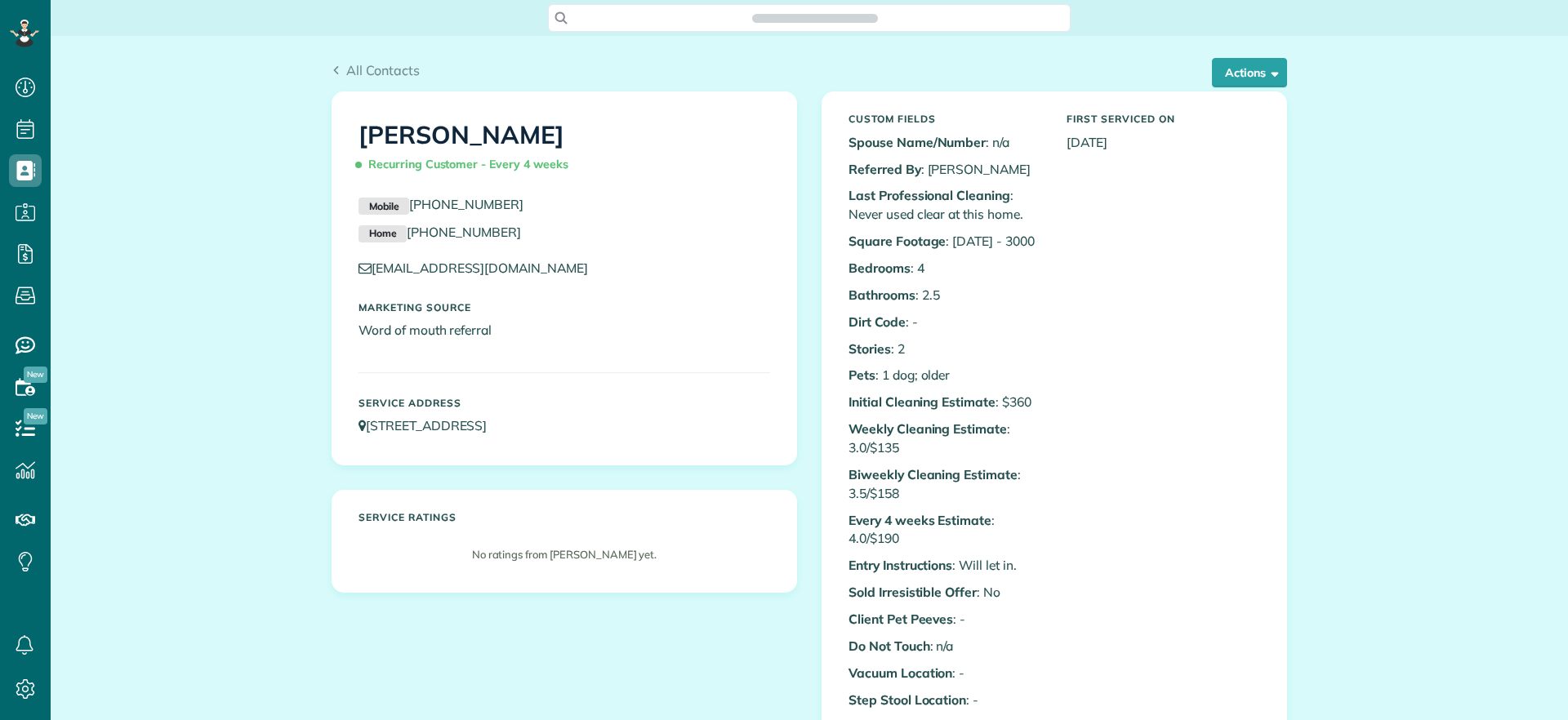
scroll to position [7, 7]
click at [1230, 68] on button "Actions" at bounding box center [1249, 72] width 75 height 29
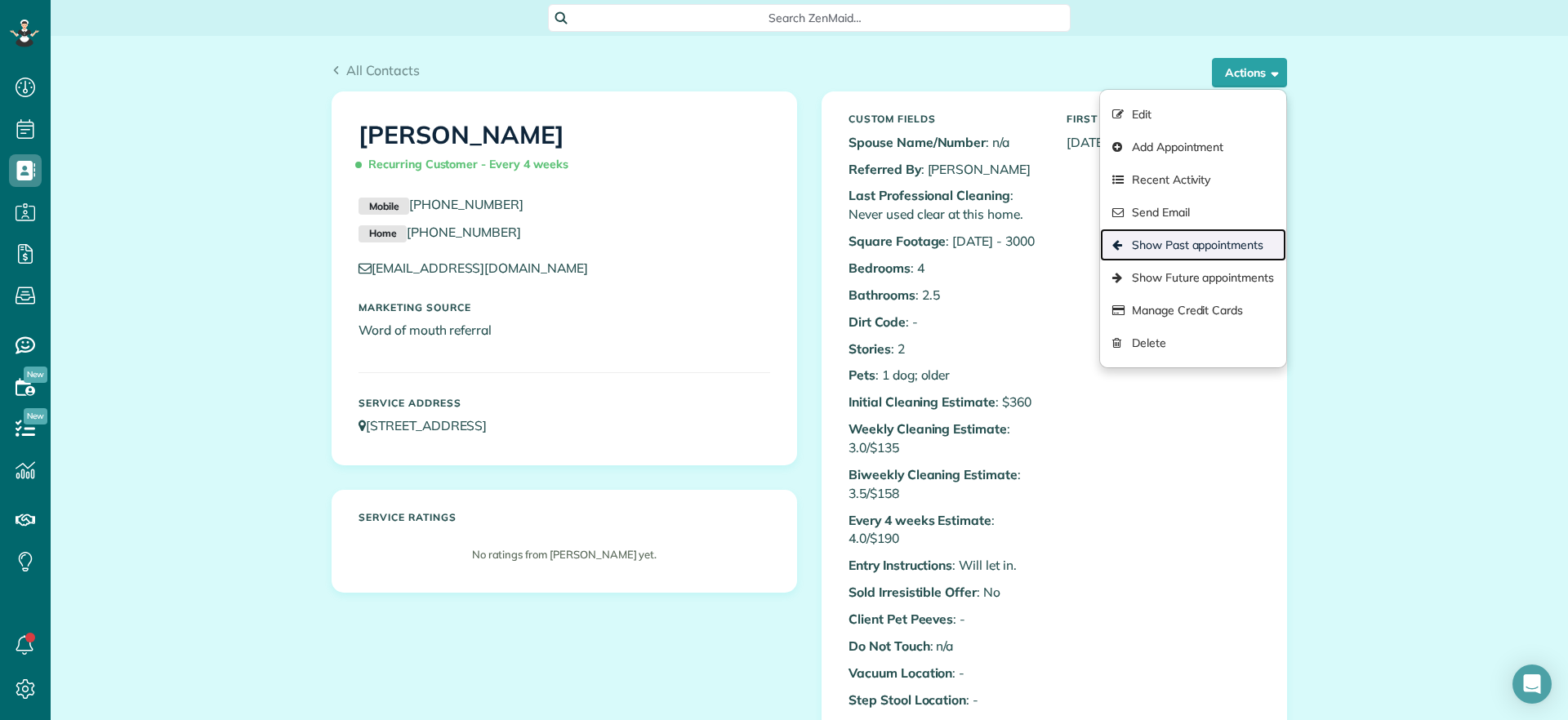
click at [1187, 242] on link "Show Past appointments" at bounding box center [1193, 244] width 186 height 32
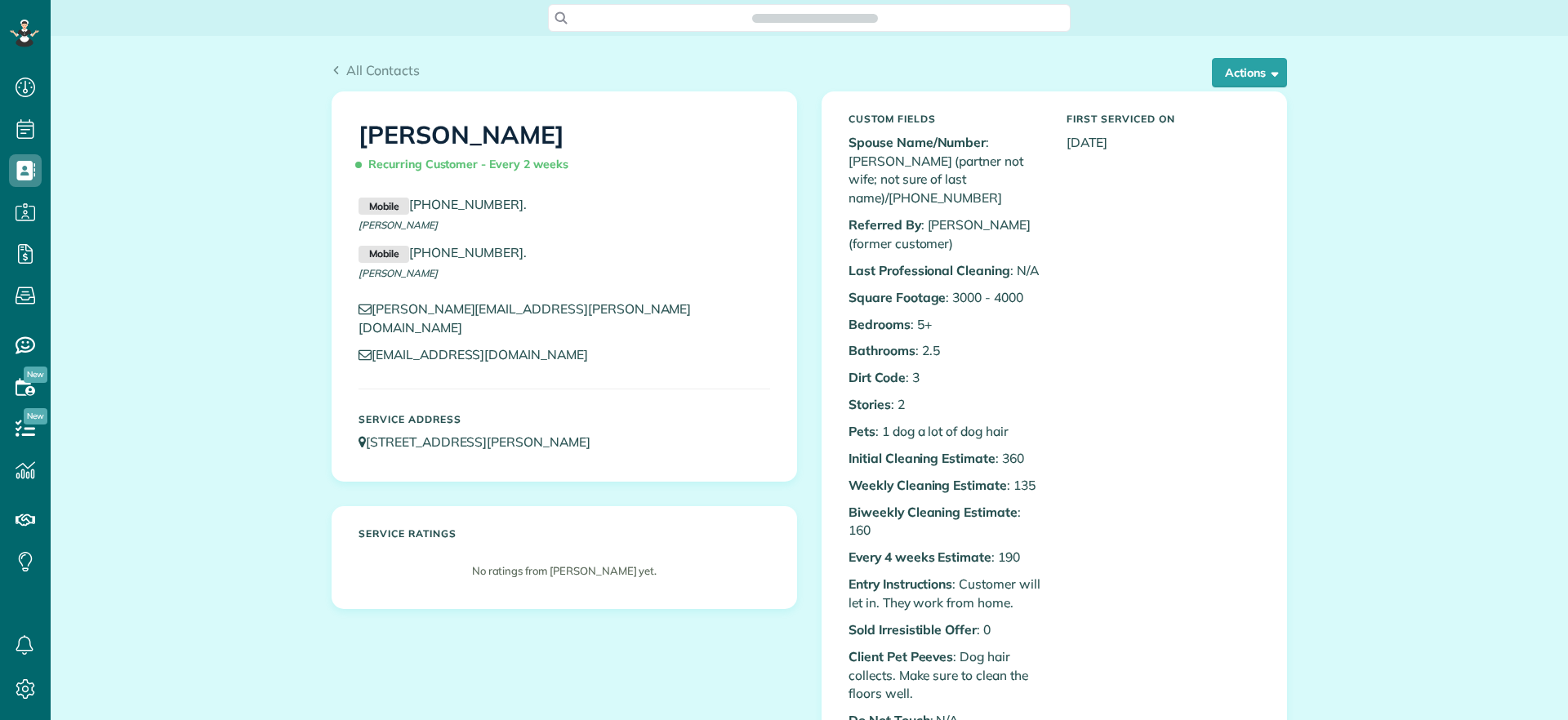
scroll to position [7, 7]
click at [1255, 68] on button "Actions" at bounding box center [1249, 72] width 75 height 29
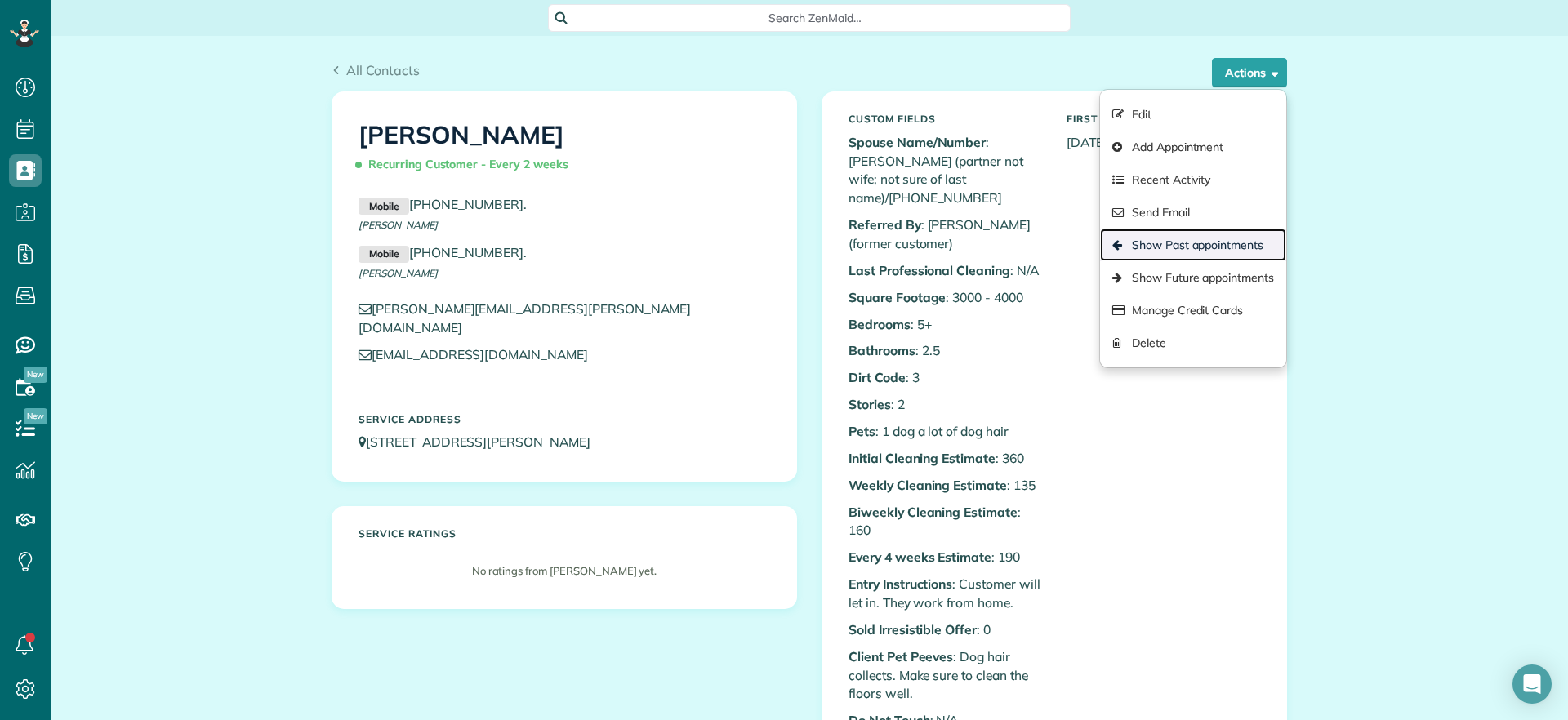
click at [1192, 241] on link "Show Past appointments" at bounding box center [1193, 244] width 186 height 32
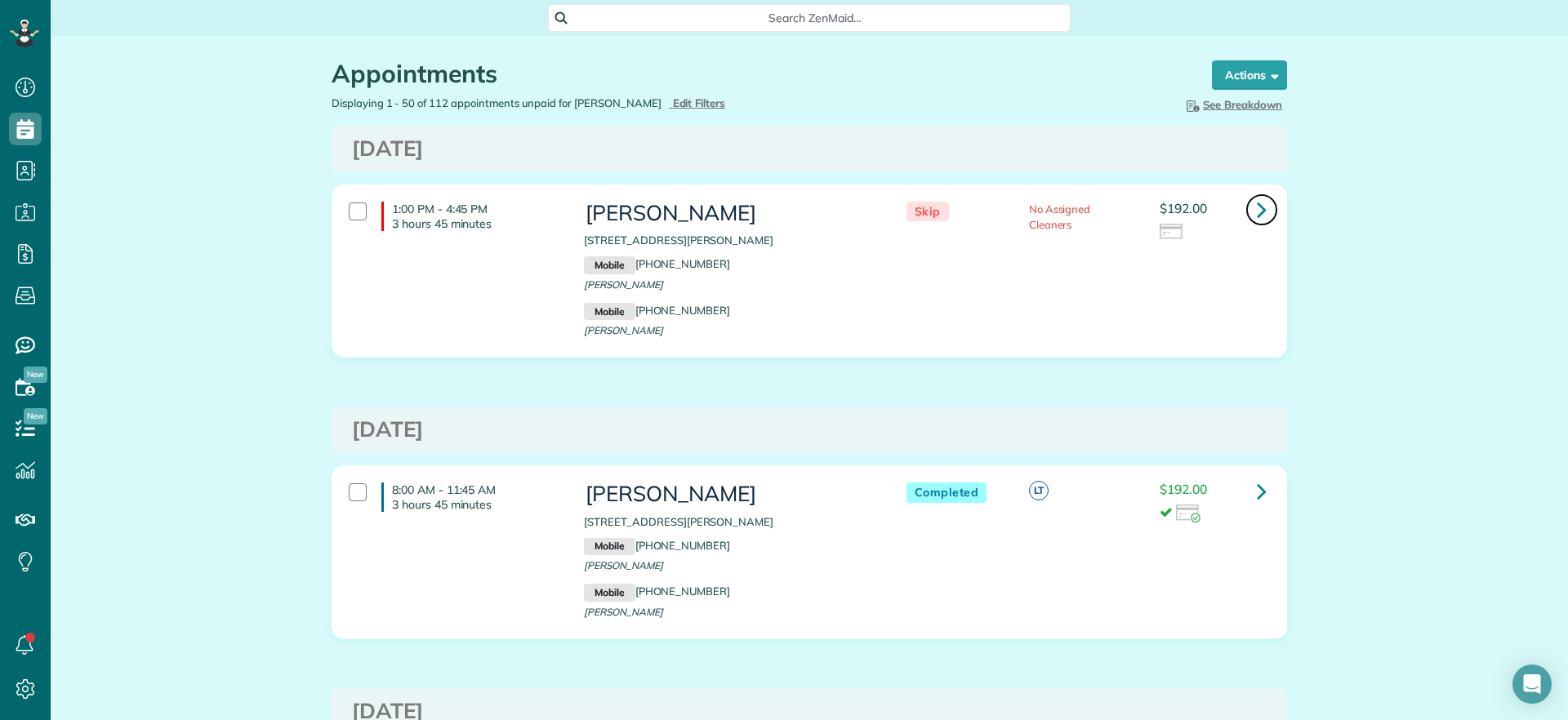
click at [1256, 205] on icon at bounding box center [1261, 210] width 10 height 28
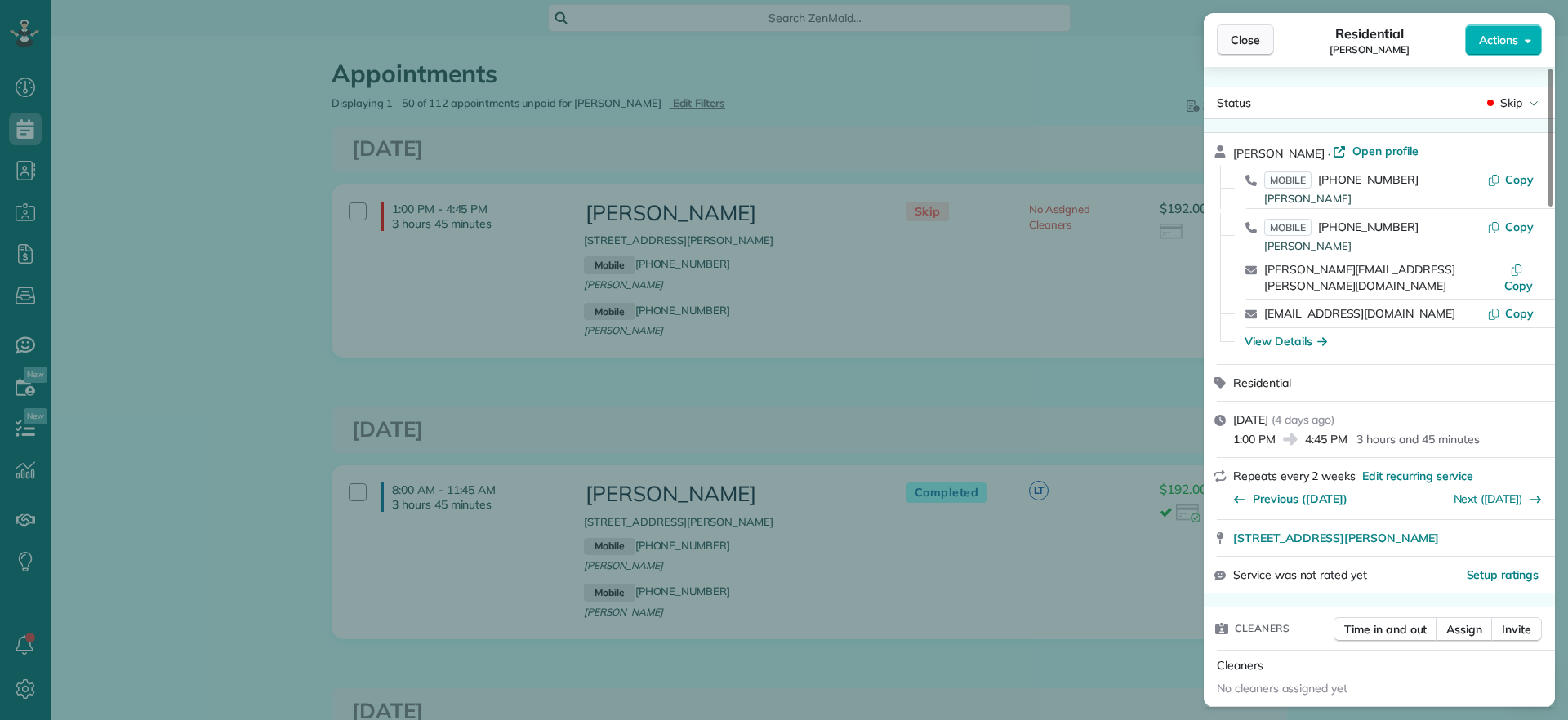
click at [1242, 33] on span "Close" at bounding box center [1245, 40] width 29 height 17
